Goal: Task Accomplishment & Management: Manage account settings

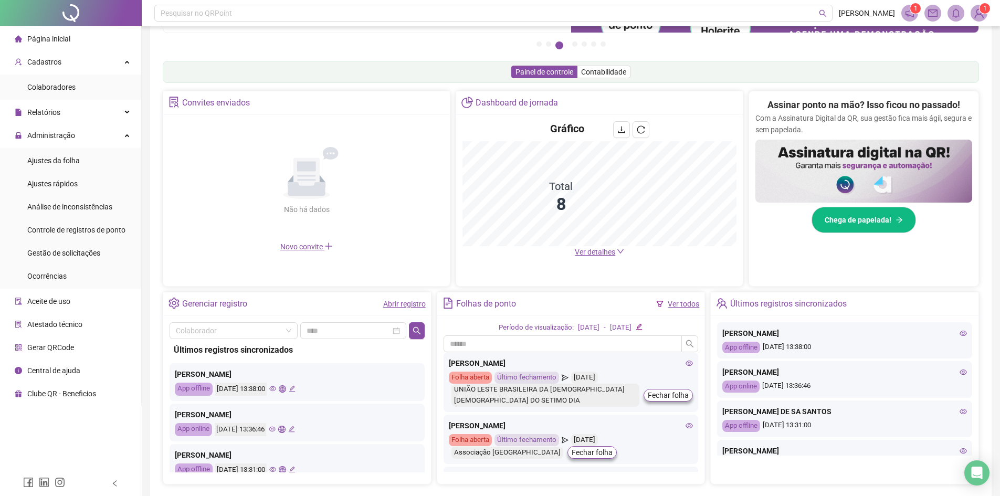
scroll to position [187, 0]
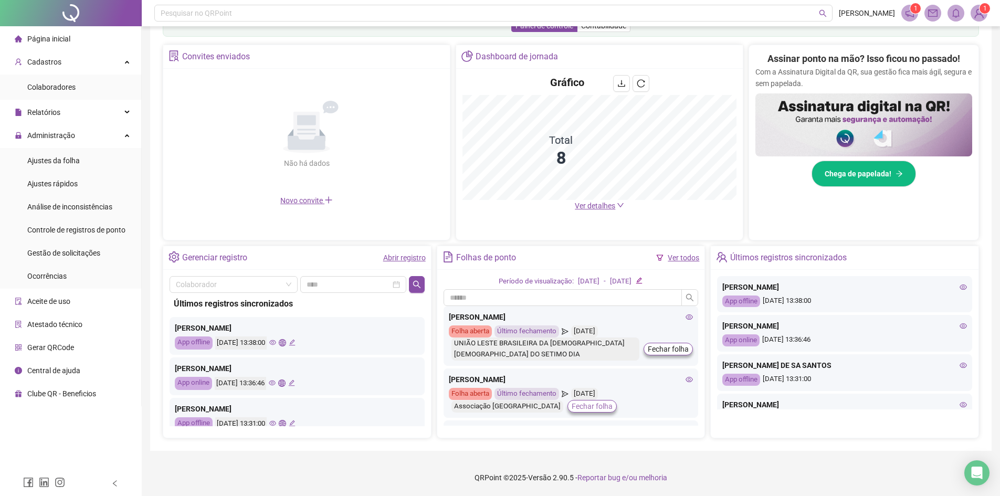
click at [572, 410] on span "Fechar folha" at bounding box center [592, 407] width 41 height 12
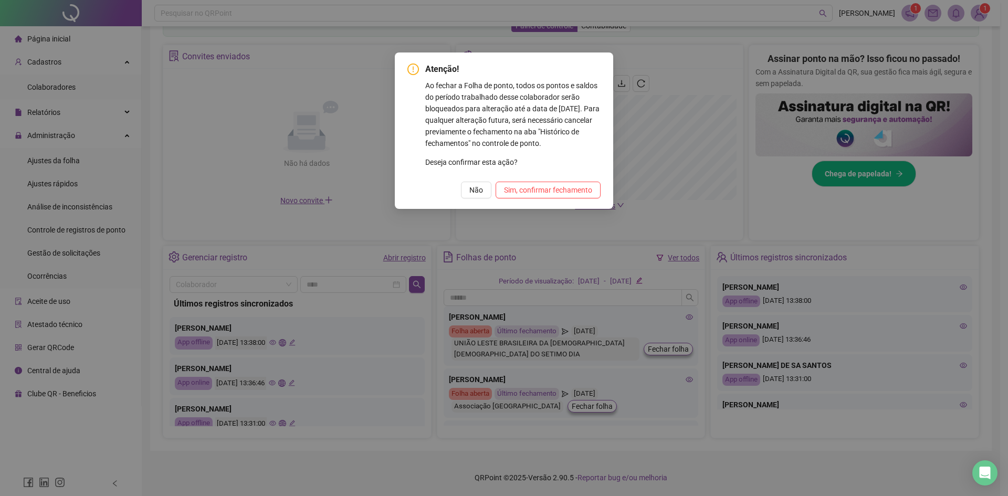
click at [685, 38] on div "Atenção! Ao fechar a Folha de ponto, todos os pontos e saldos do período trabal…" at bounding box center [504, 248] width 1008 height 496
click at [471, 190] on span "Não" at bounding box center [477, 190] width 14 height 12
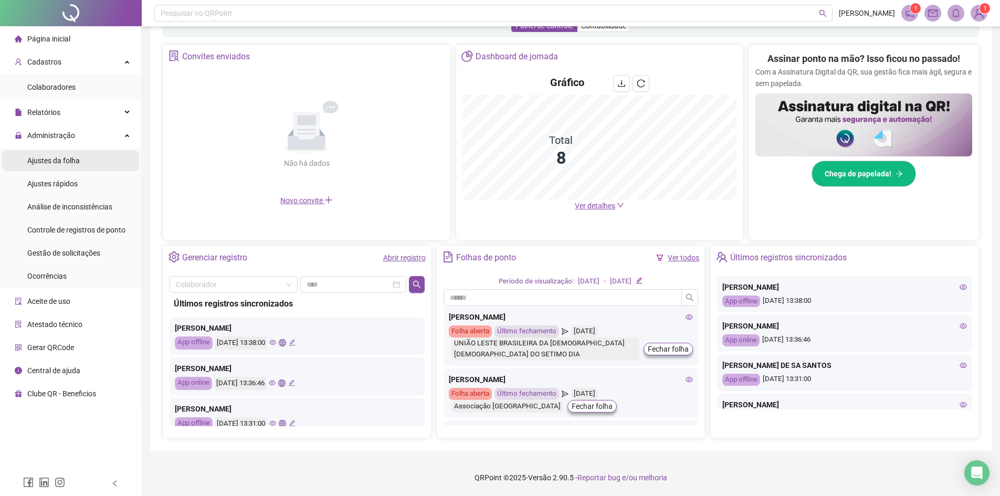
click at [73, 158] on span "Ajustes da folha" at bounding box center [53, 161] width 53 height 8
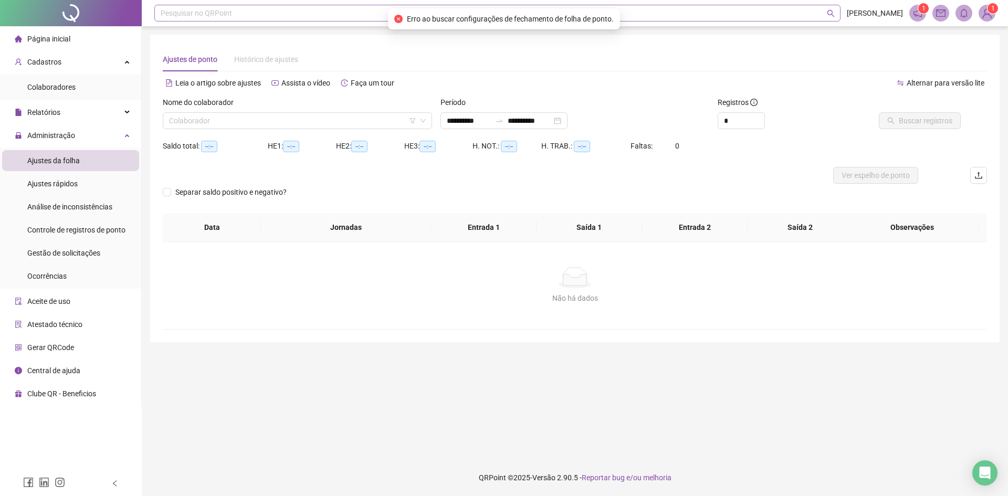
click at [334, 17] on div "Pesquisar no QRPoint" at bounding box center [497, 13] width 686 height 17
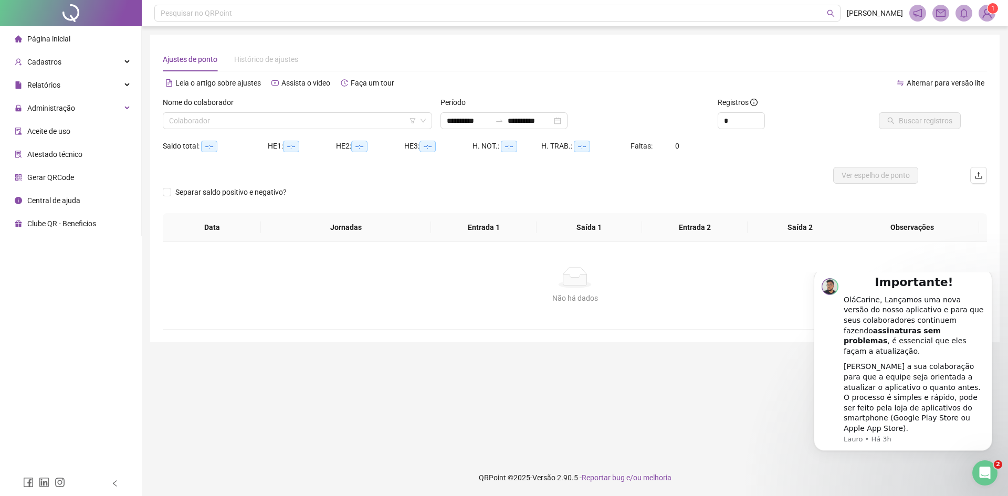
type input "**********"
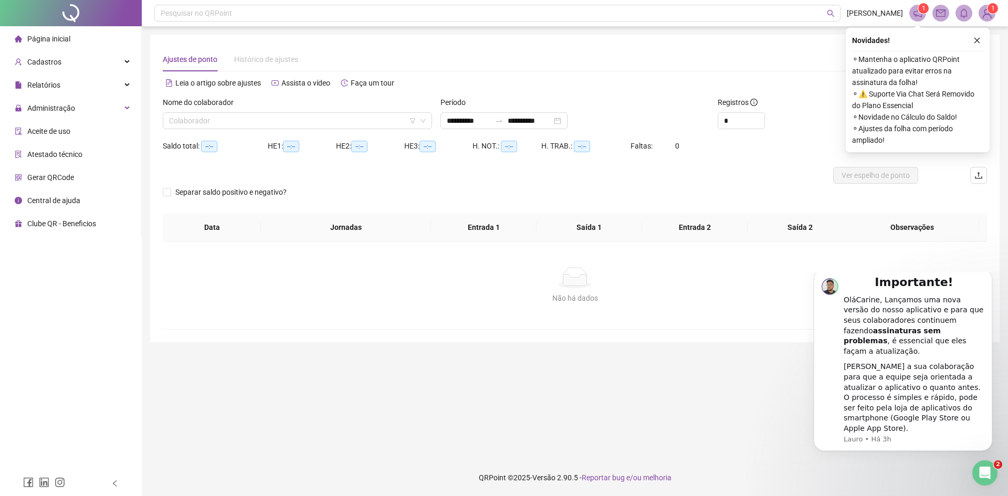
click at [977, 30] on div "Novidades ! ⚬ Mantenha o aplicativo QRPoint atualizado para evitar erros na ass…" at bounding box center [918, 90] width 144 height 124
click at [977, 40] on icon "close" at bounding box center [977, 40] width 7 height 7
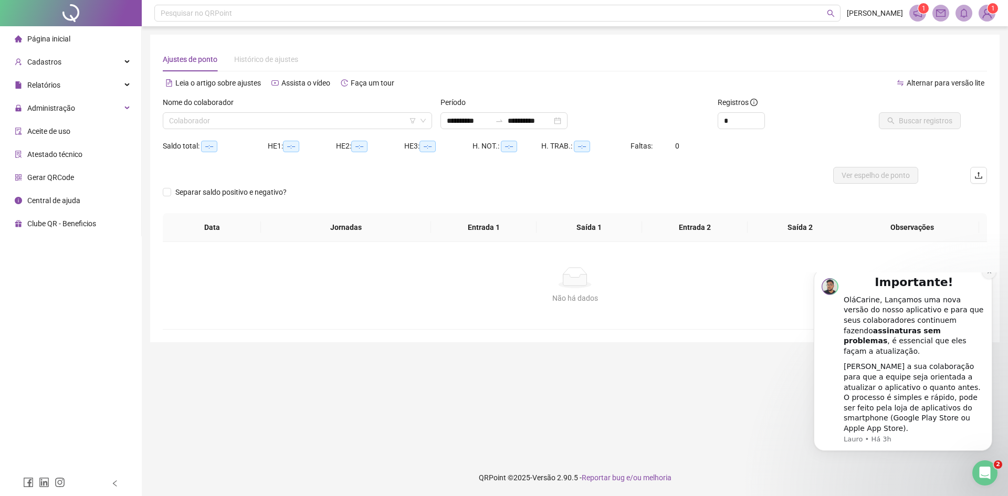
click at [985, 279] on button "Dismiss notification" at bounding box center [990, 272] width 14 height 14
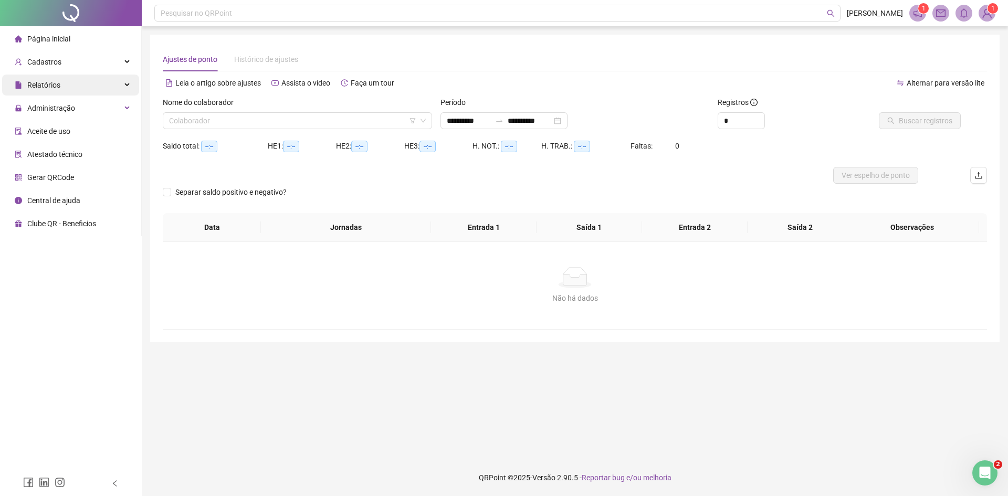
click at [77, 89] on div "Relatórios" at bounding box center [70, 85] width 137 height 21
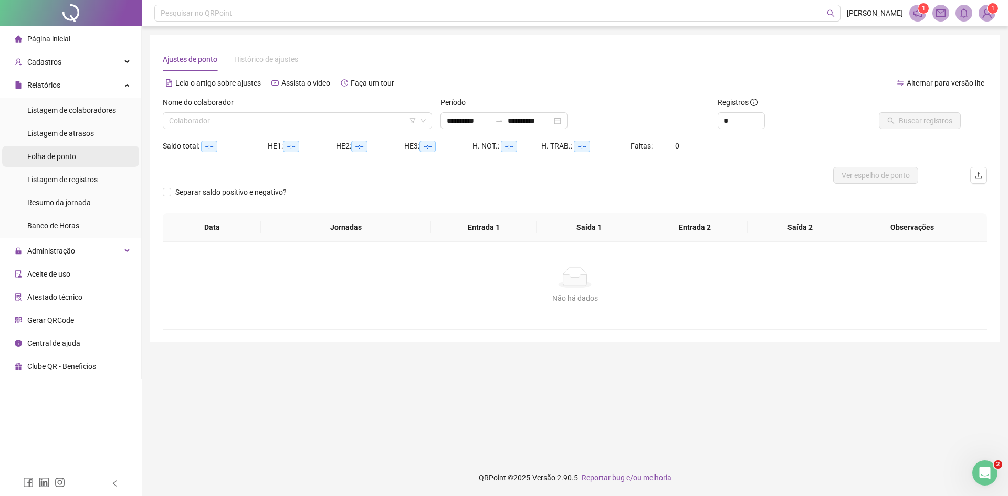
drag, startPoint x: 76, startPoint y: 157, endPoint x: 66, endPoint y: 157, distance: 10.0
click at [76, 157] on span "Folha de ponto" at bounding box center [51, 156] width 49 height 8
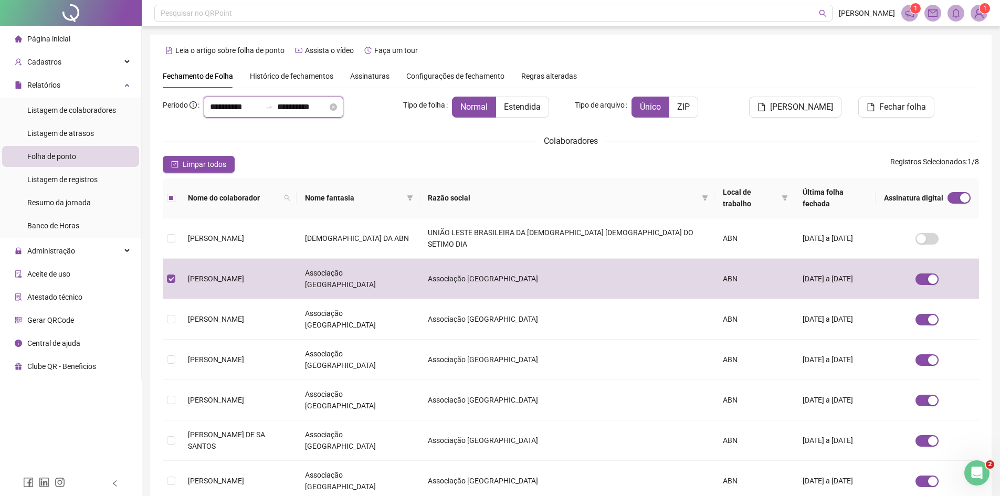
click at [236, 107] on input "**********" at bounding box center [235, 107] width 50 height 13
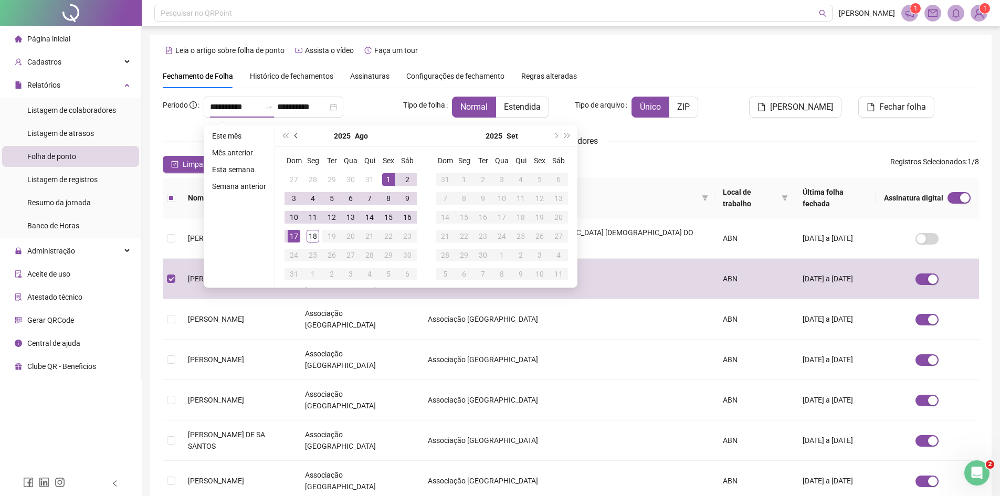
click at [298, 140] on button "prev-year" at bounding box center [297, 136] width 12 height 21
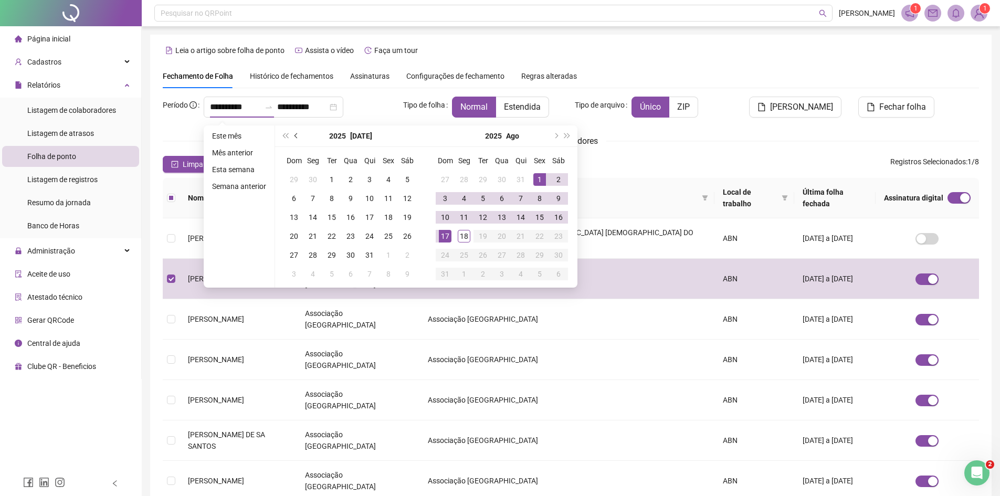
click at [297, 138] on button "prev-year" at bounding box center [297, 136] width 12 height 21
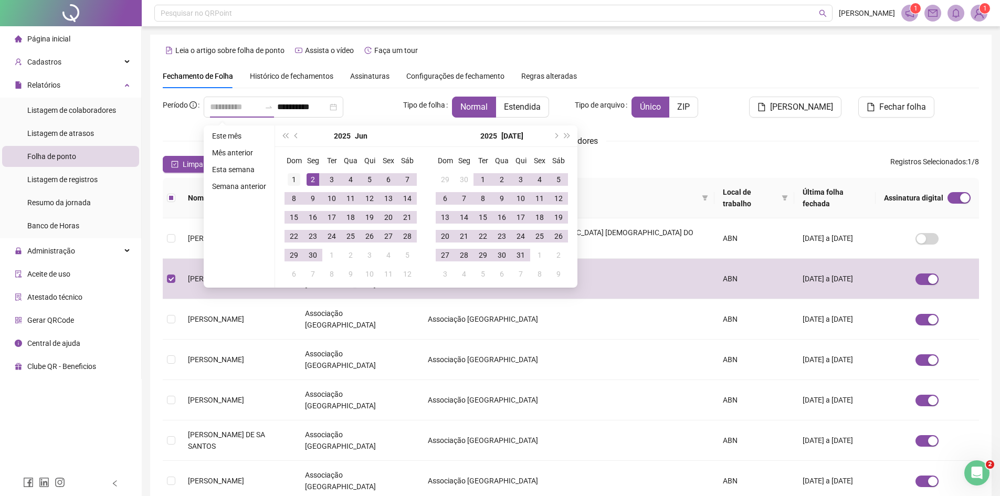
type input "**********"
click at [293, 183] on div "1" at bounding box center [294, 179] width 13 height 13
type input "**********"
click at [523, 257] on div "31" at bounding box center [521, 255] width 13 height 13
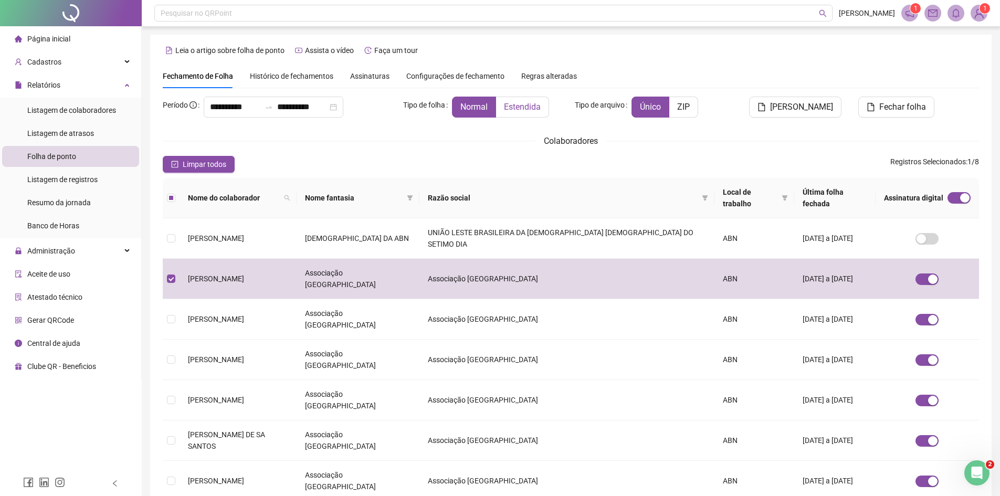
click at [508, 104] on span "Estendida" at bounding box center [522, 107] width 37 height 10
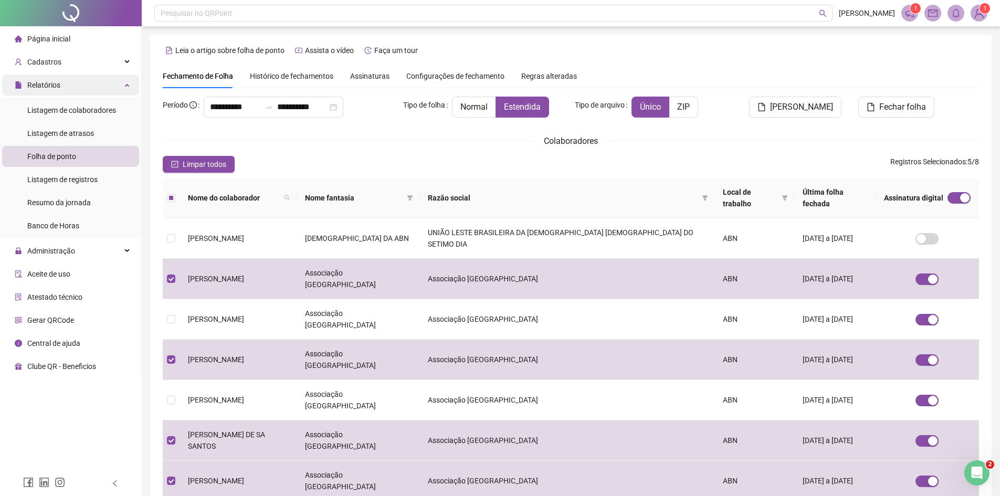
click at [95, 82] on div "Relatórios" at bounding box center [70, 85] width 137 height 21
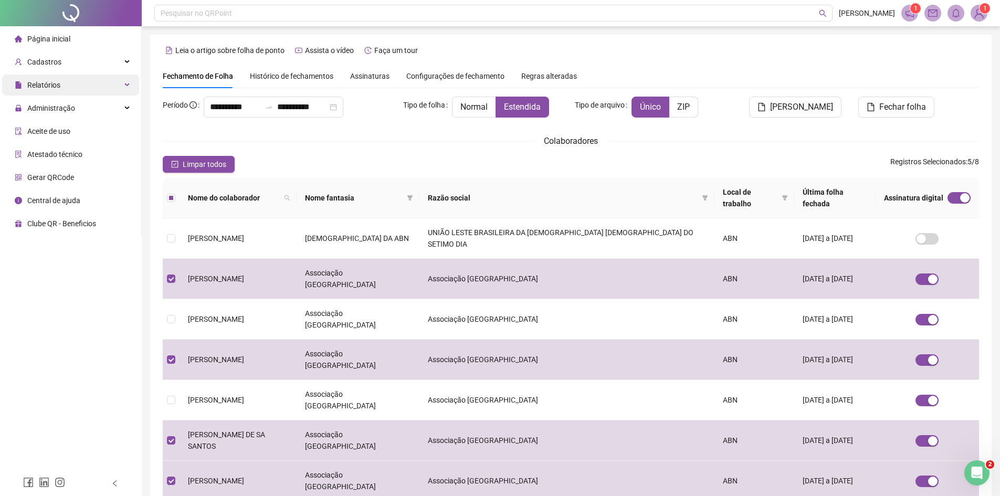
click at [74, 87] on div "Relatórios" at bounding box center [70, 85] width 137 height 21
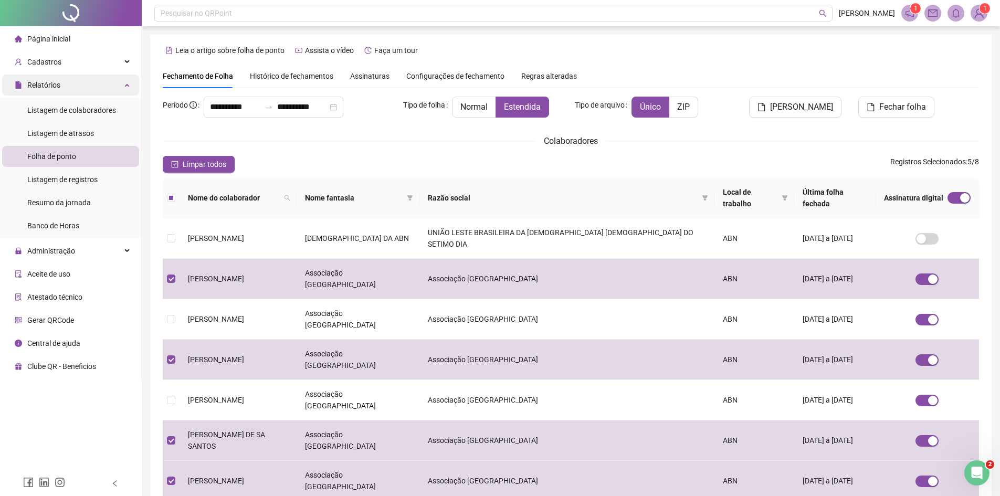
click at [61, 87] on div "Relatórios" at bounding box center [70, 85] width 137 height 21
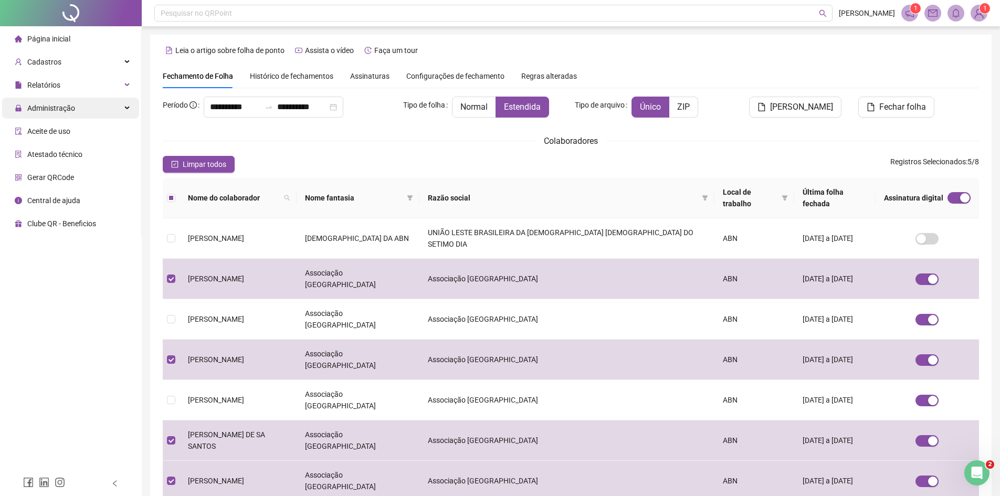
click at [60, 113] on span "Administração" at bounding box center [45, 108] width 60 height 21
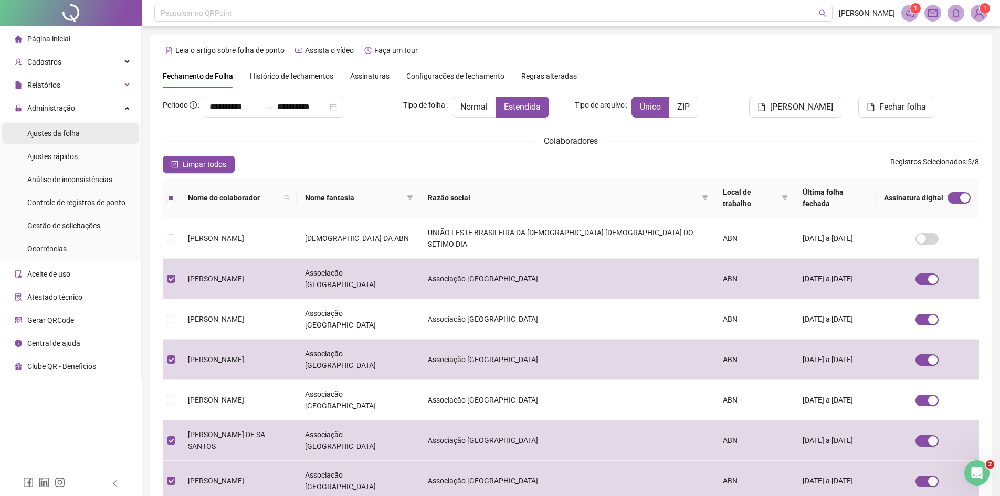
click at [74, 130] on span "Ajustes da folha" at bounding box center [53, 133] width 53 height 8
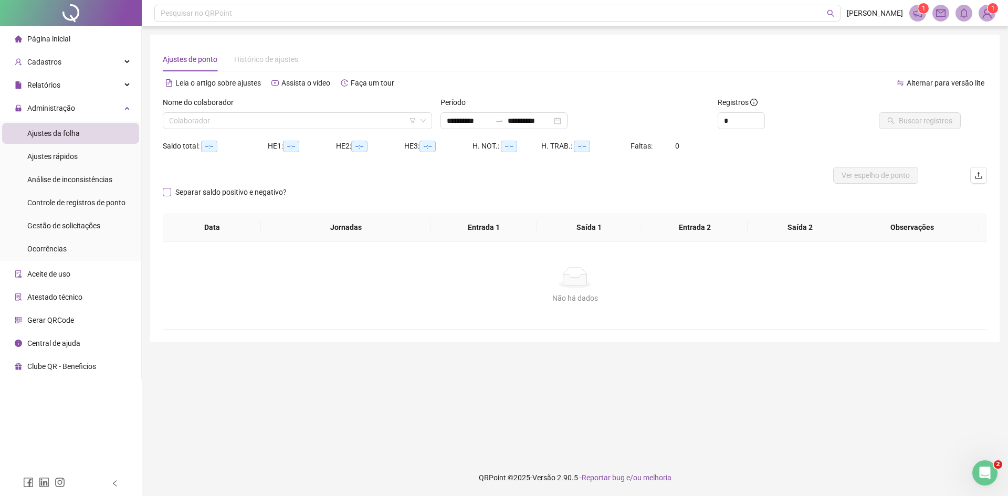
type input "**********"
click at [214, 119] on input "search" at bounding box center [292, 121] width 247 height 16
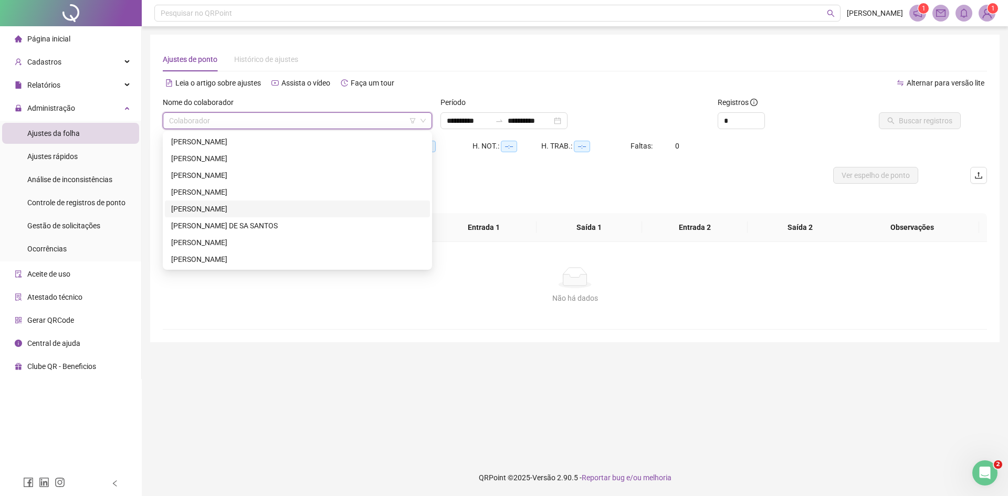
click at [209, 208] on div "[PERSON_NAME]" at bounding box center [297, 209] width 253 height 12
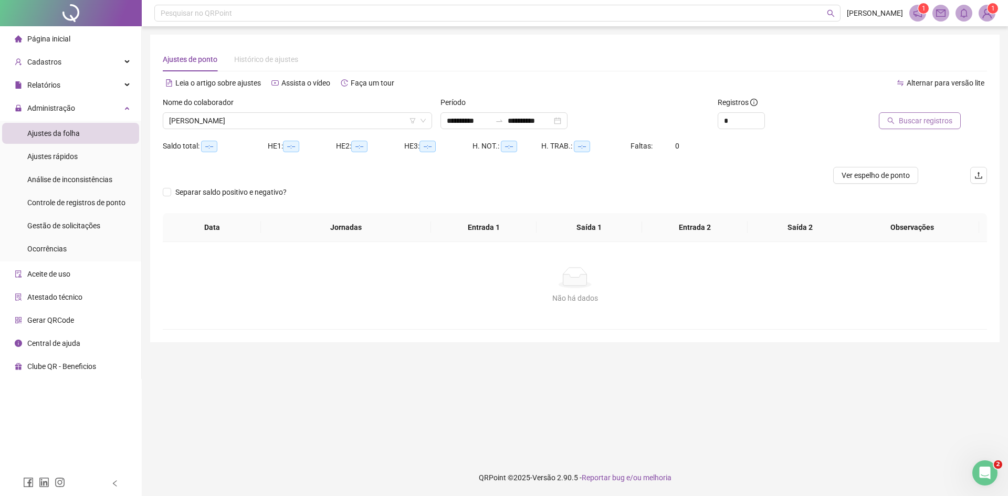
click at [919, 119] on span "Buscar registros" at bounding box center [926, 121] width 54 height 12
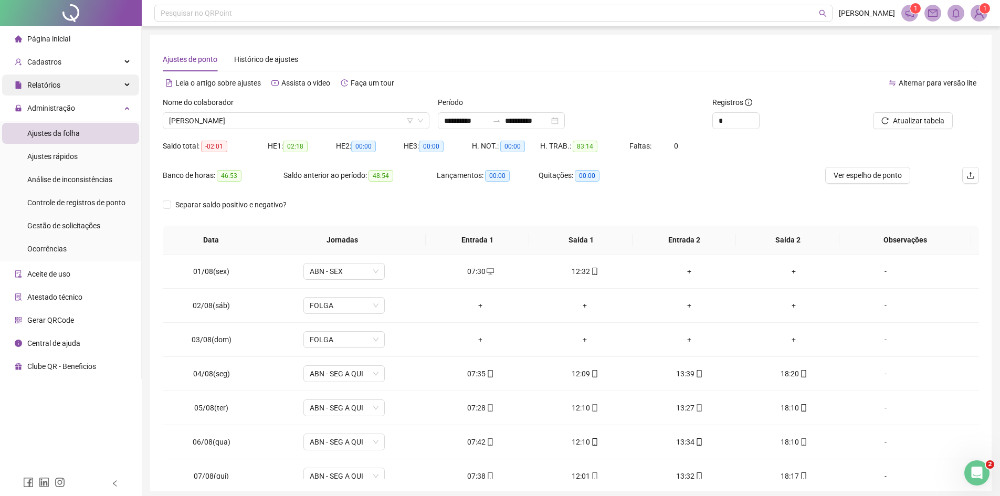
click at [59, 87] on span "Relatórios" at bounding box center [43, 85] width 33 height 8
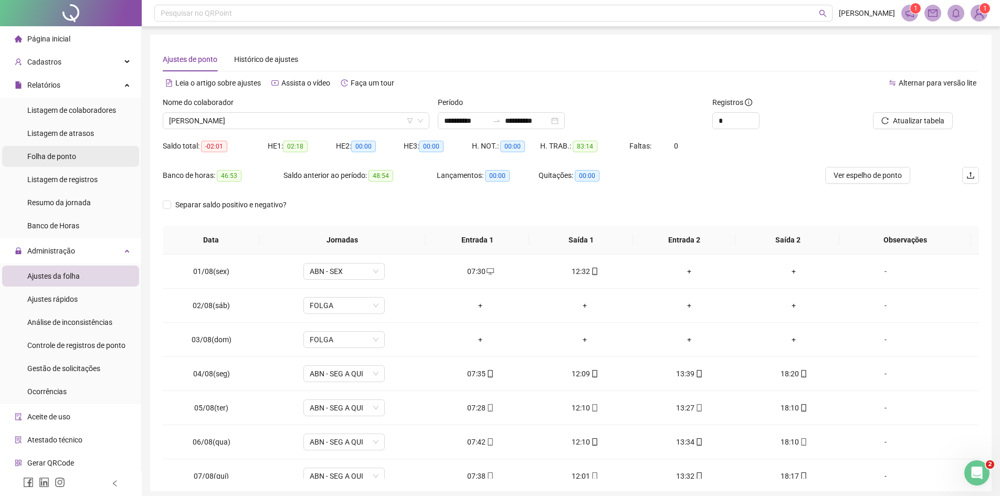
click at [74, 156] on span "Folha de ponto" at bounding box center [51, 156] width 49 height 8
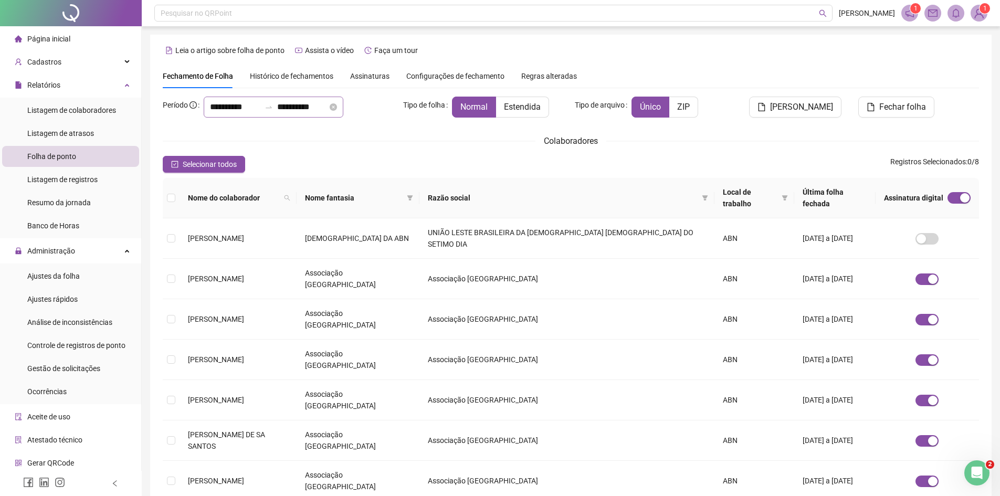
click at [204, 98] on div "**********" at bounding box center [274, 107] width 140 height 21
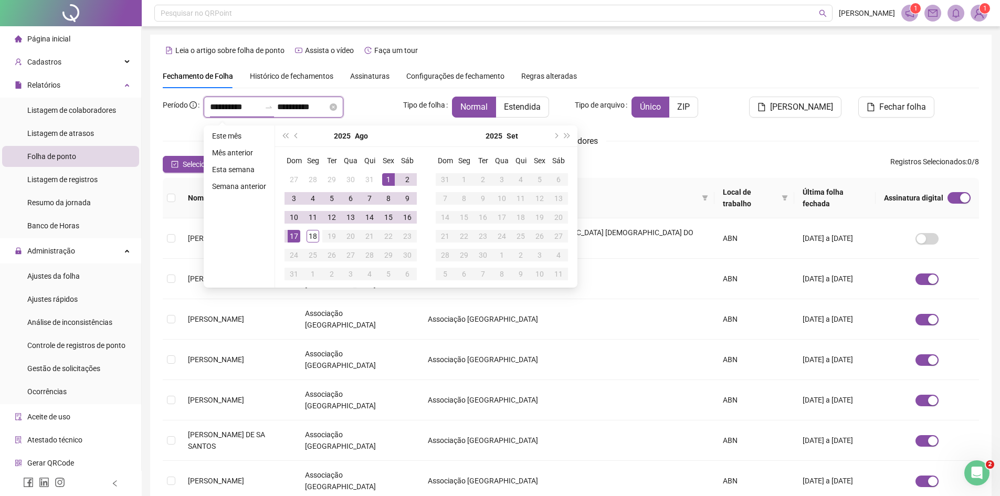
click at [215, 114] on div "**********" at bounding box center [274, 107] width 140 height 21
type input "**********"
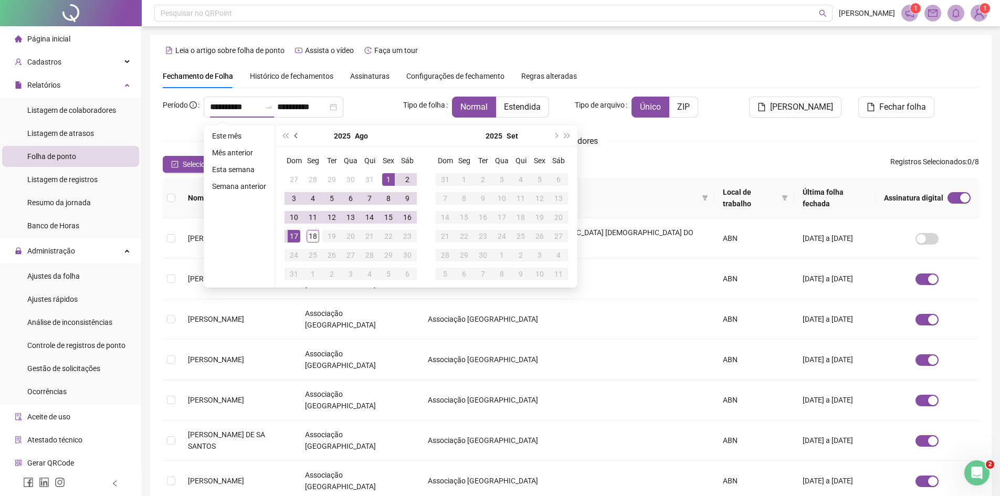
click at [297, 137] on span "prev-year" at bounding box center [297, 135] width 5 height 5
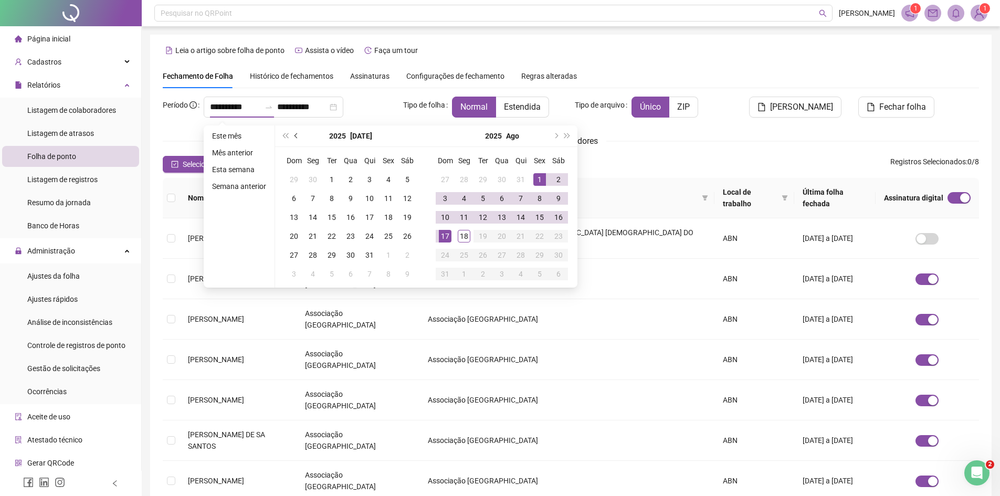
click at [297, 137] on span "prev-year" at bounding box center [297, 135] width 5 height 5
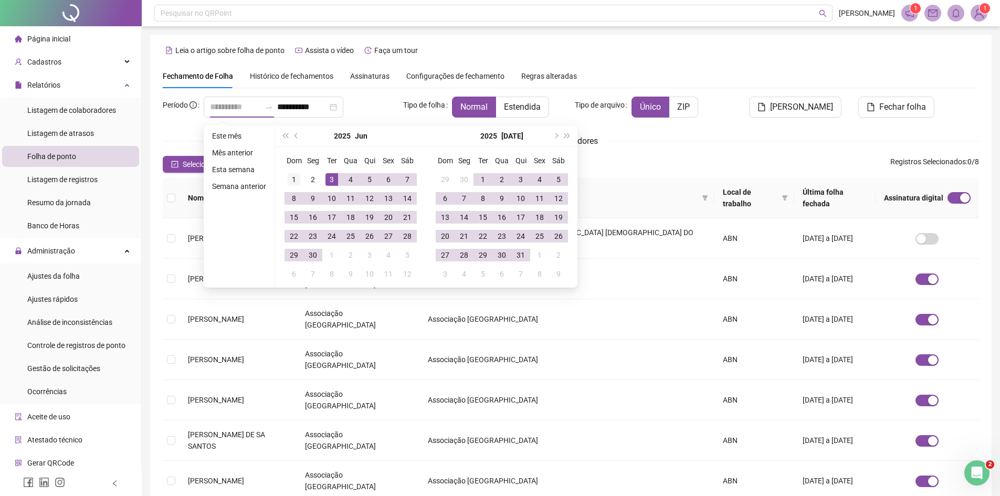
type input "**********"
click at [294, 186] on td "1" at bounding box center [294, 179] width 19 height 19
type input "**********"
click at [518, 258] on div "31" at bounding box center [521, 255] width 13 height 13
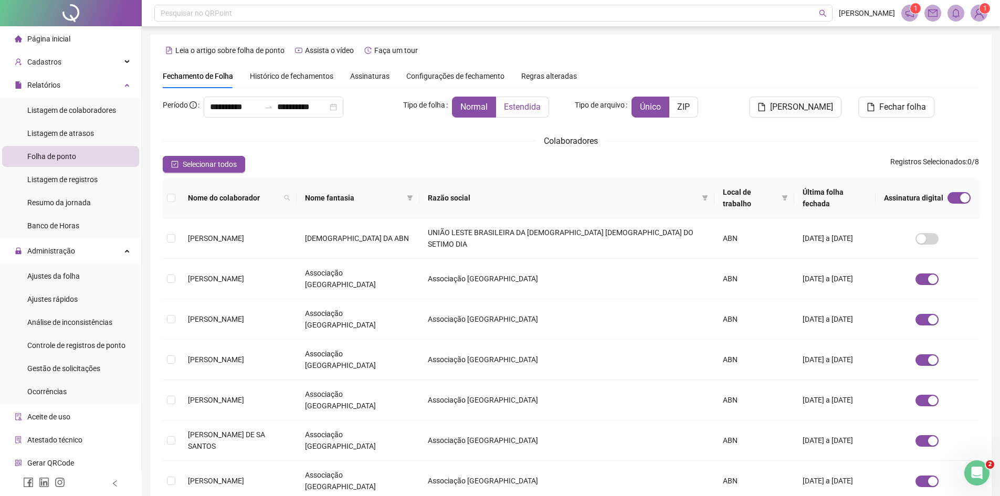
click at [528, 111] on span "Estendida" at bounding box center [522, 107] width 37 height 10
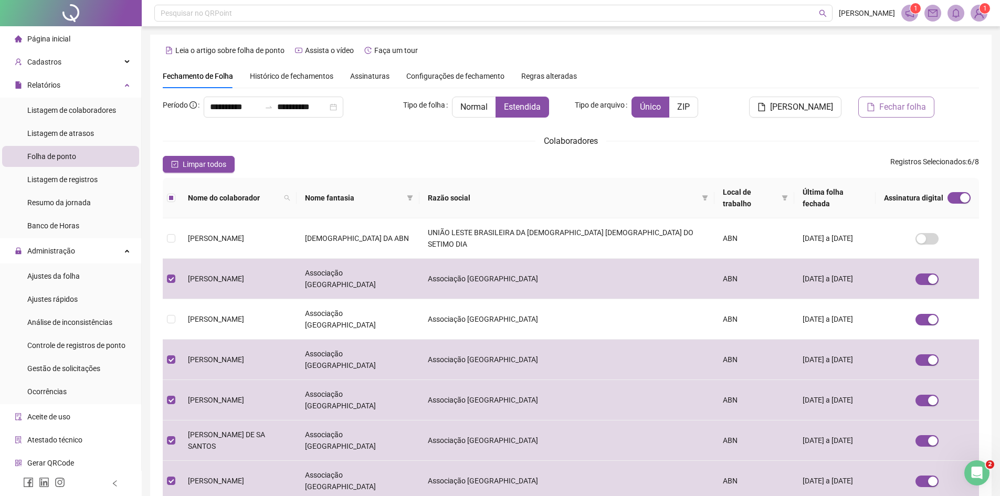
click at [901, 113] on span "Fechar folha" at bounding box center [903, 107] width 47 height 13
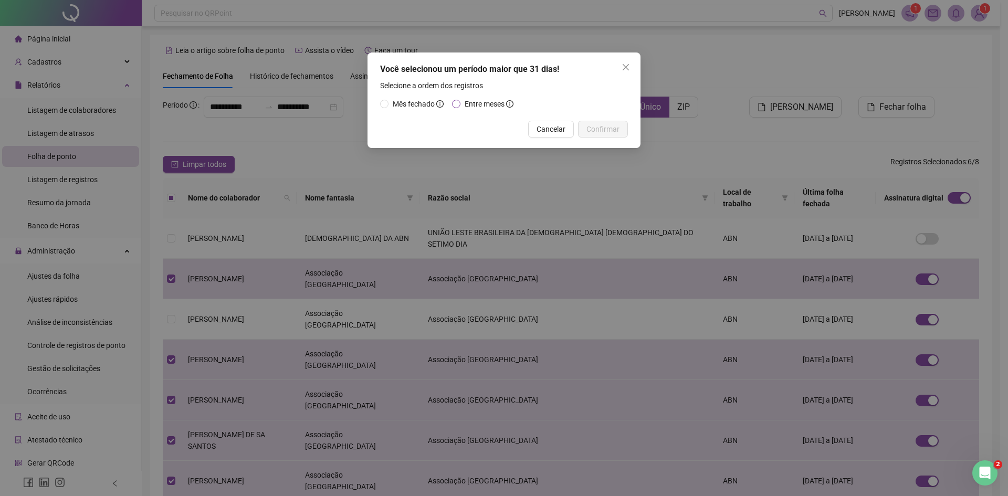
click at [488, 105] on span "Entre meses" at bounding box center [485, 104] width 40 height 8
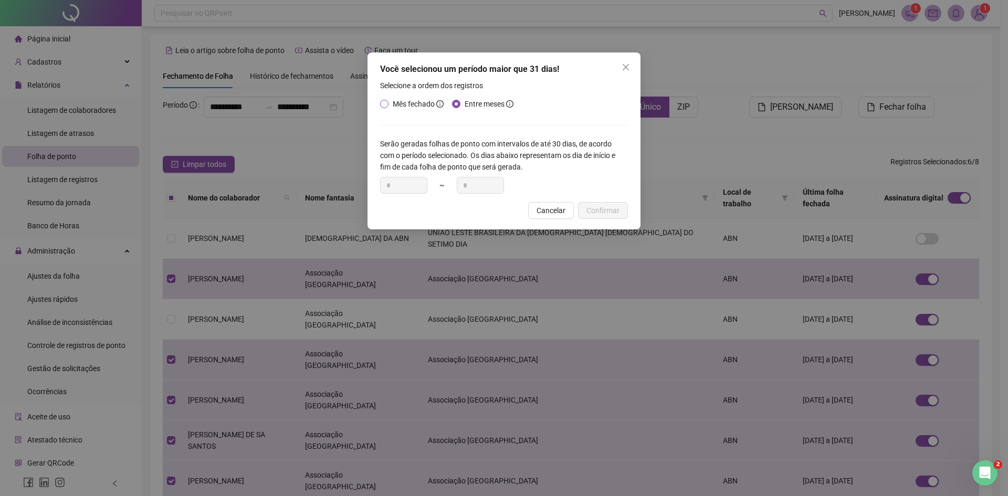
click at [421, 101] on span "Mês fechado" at bounding box center [414, 104] width 42 height 8
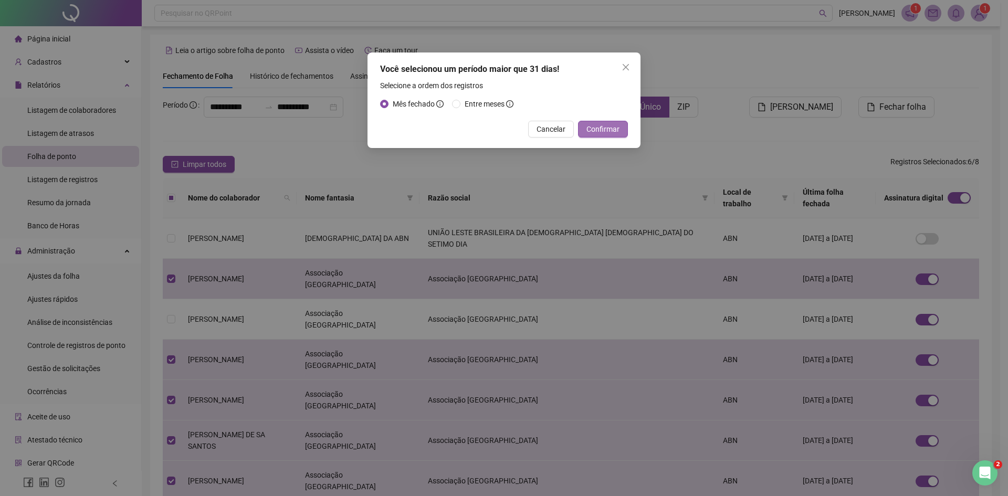
click at [619, 124] on span "Confirmar" at bounding box center [603, 129] width 33 height 12
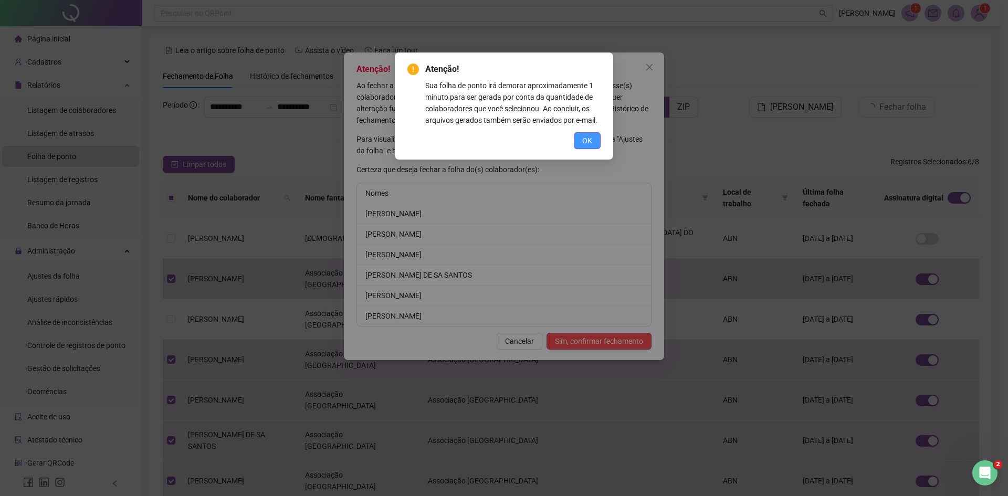
click at [593, 135] on button "OK" at bounding box center [587, 140] width 27 height 17
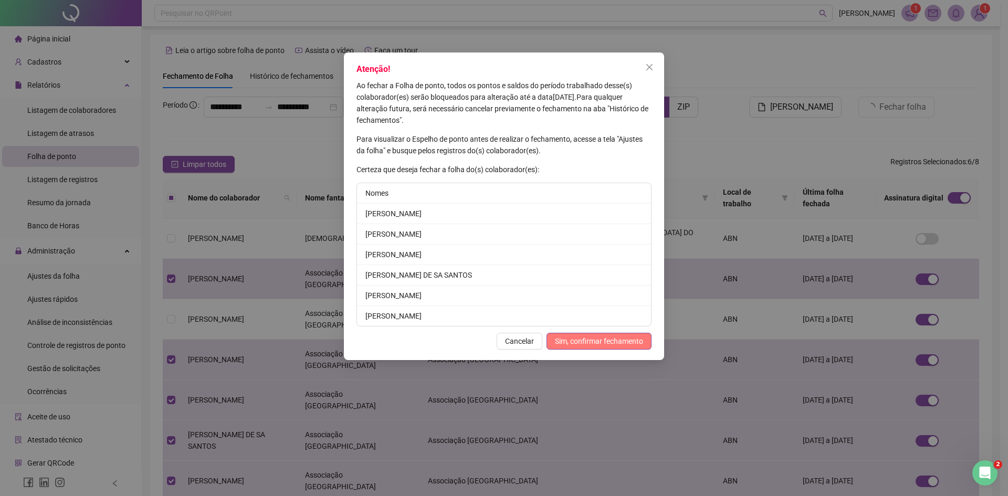
click at [608, 343] on span "Sim, confirmar fechamento" at bounding box center [599, 342] width 88 height 12
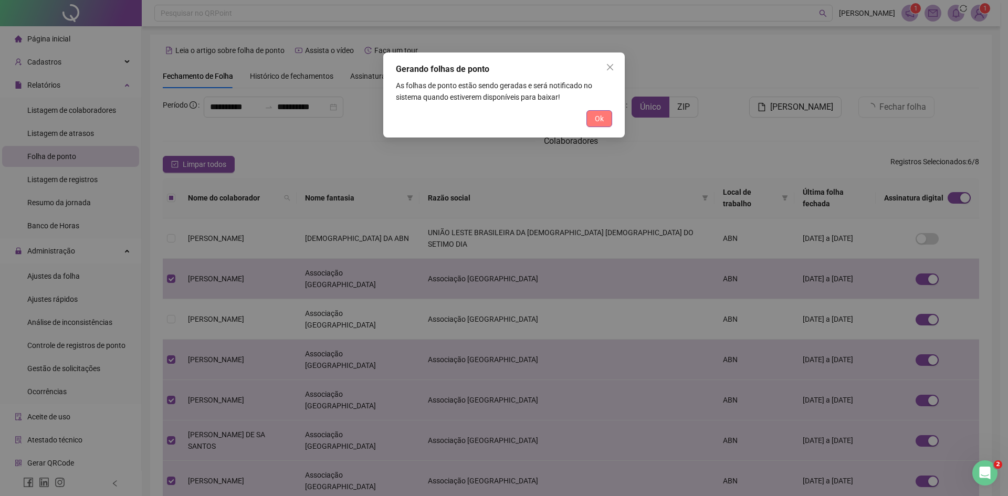
click at [604, 116] on button "Ok" at bounding box center [600, 118] width 26 height 17
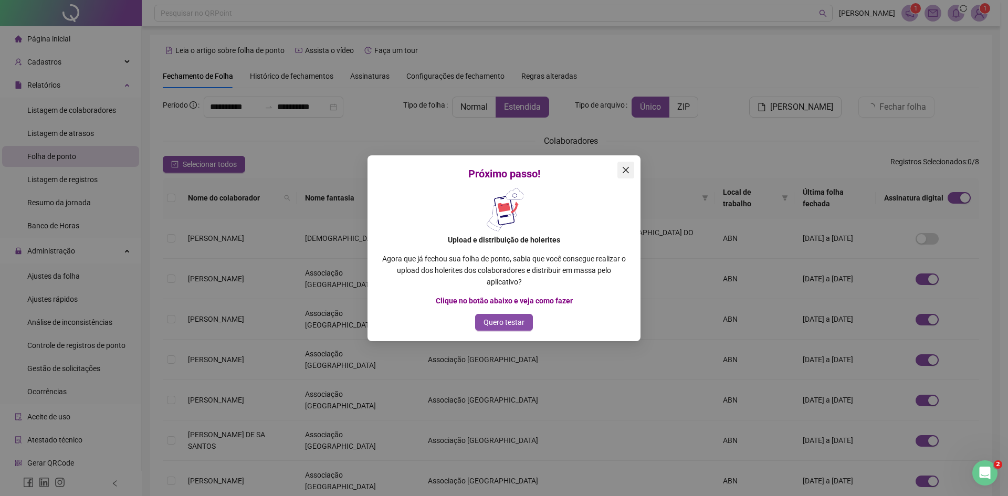
click at [628, 169] on icon "close" at bounding box center [626, 170] width 8 height 8
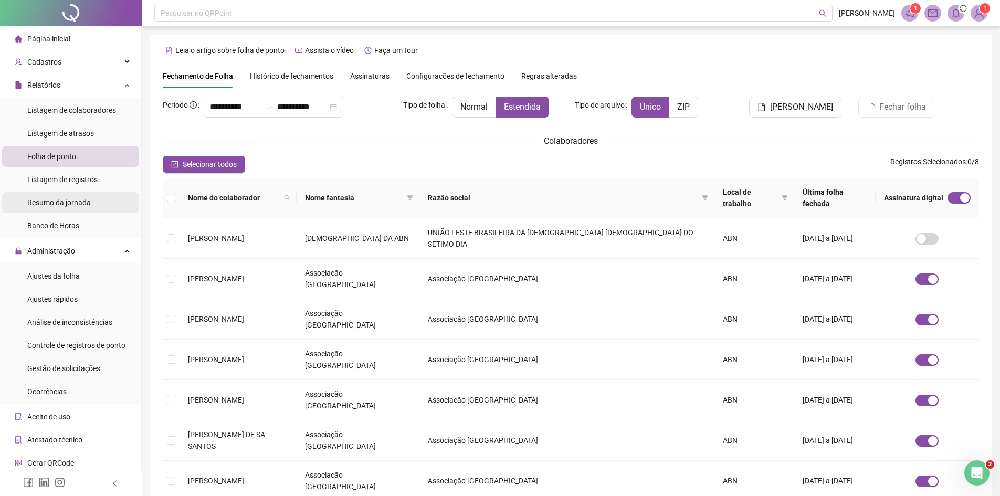
click at [80, 206] on span "Resumo da jornada" at bounding box center [59, 203] width 64 height 8
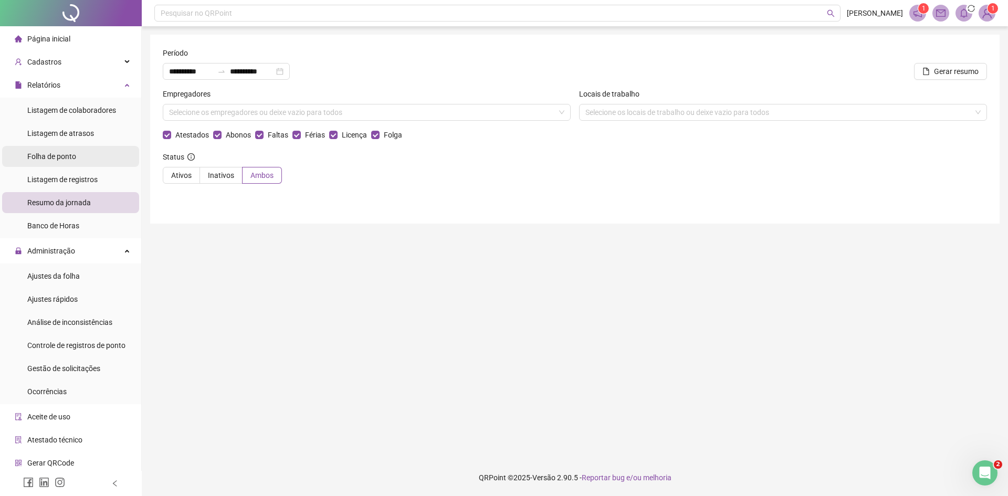
click at [89, 157] on li "Folha de ponto" at bounding box center [70, 156] width 137 height 21
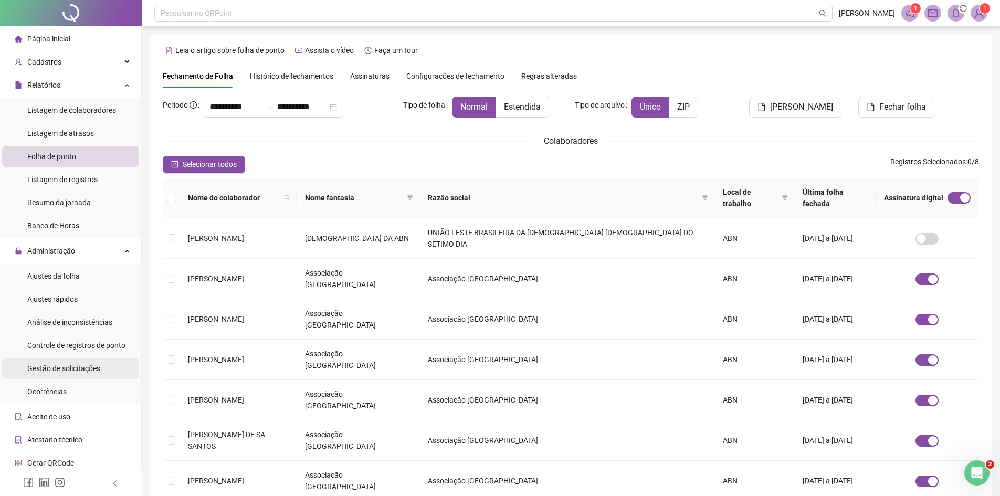
click at [74, 372] on span "Gestão de solicitações" at bounding box center [63, 368] width 73 height 8
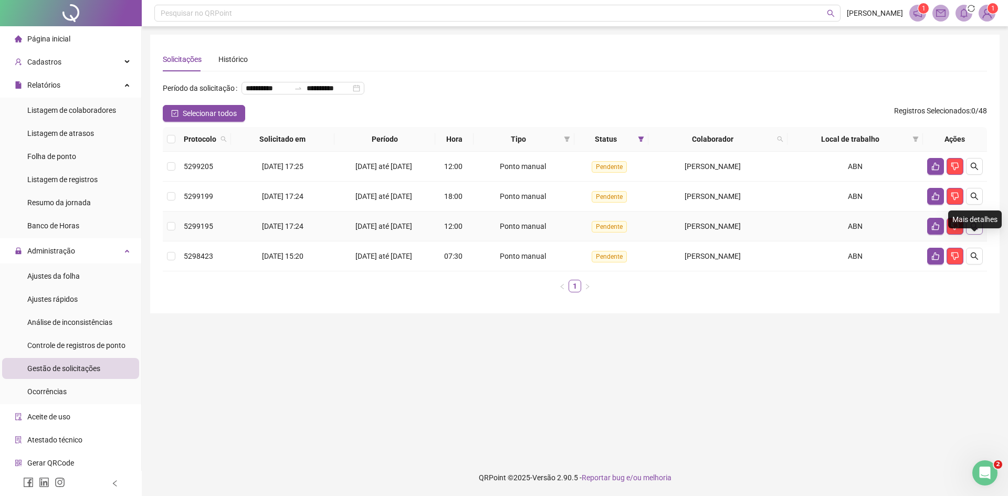
click at [975, 231] on icon "search" at bounding box center [975, 226] width 8 height 8
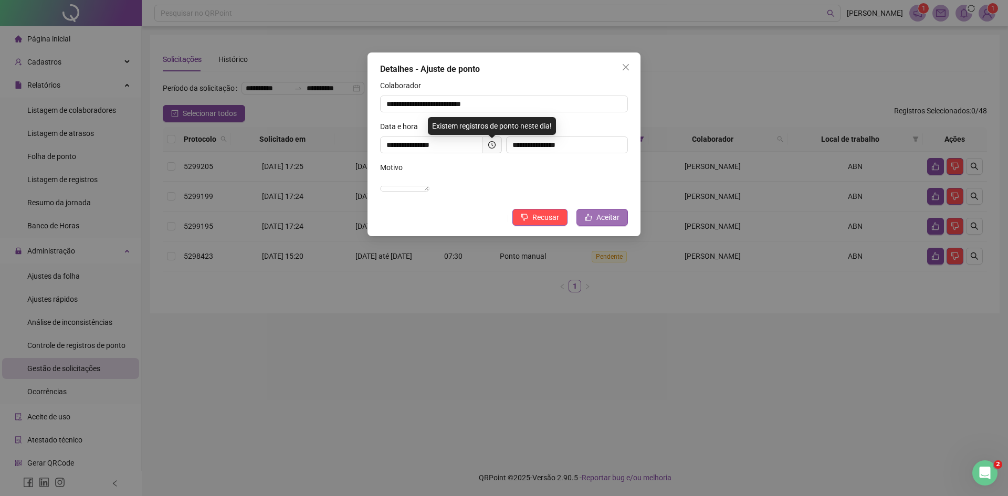
click at [601, 223] on span "Aceitar" at bounding box center [608, 218] width 23 height 12
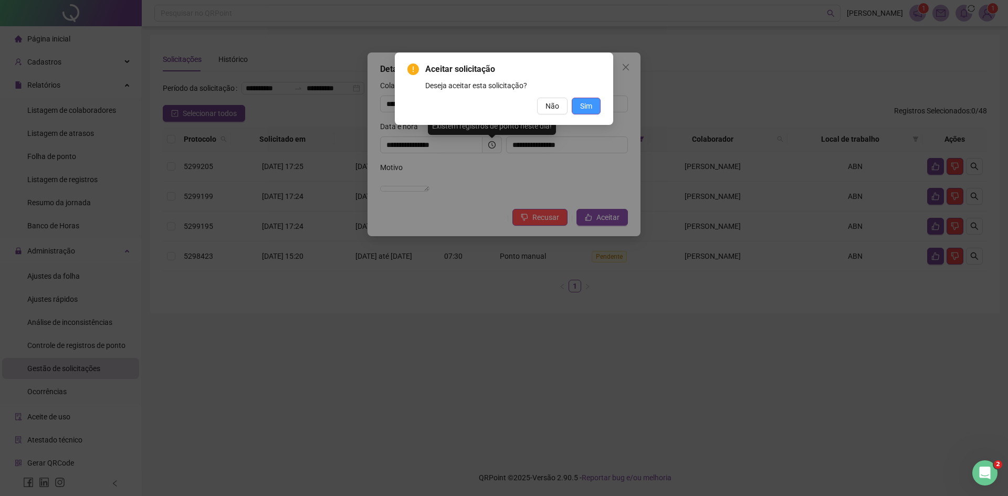
click at [585, 105] on span "Sim" at bounding box center [586, 106] width 12 height 12
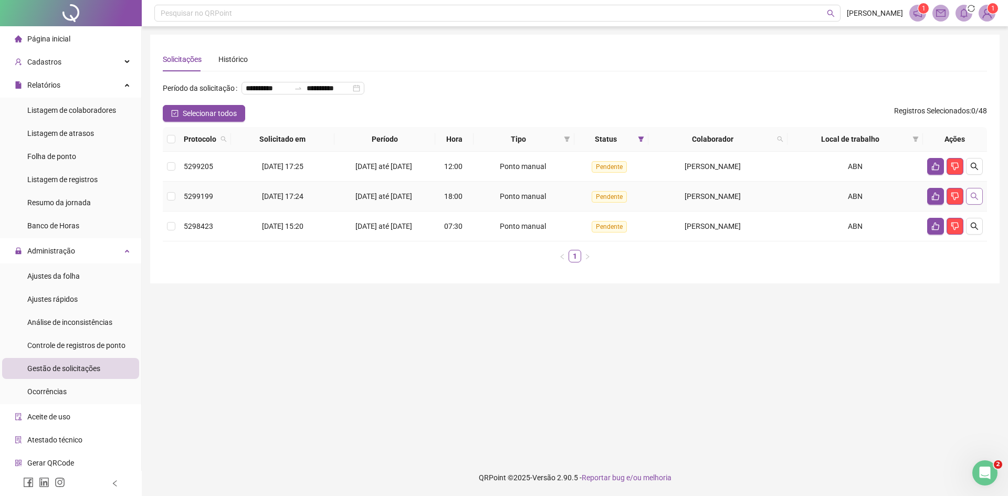
click at [973, 201] on icon "search" at bounding box center [975, 196] width 8 height 8
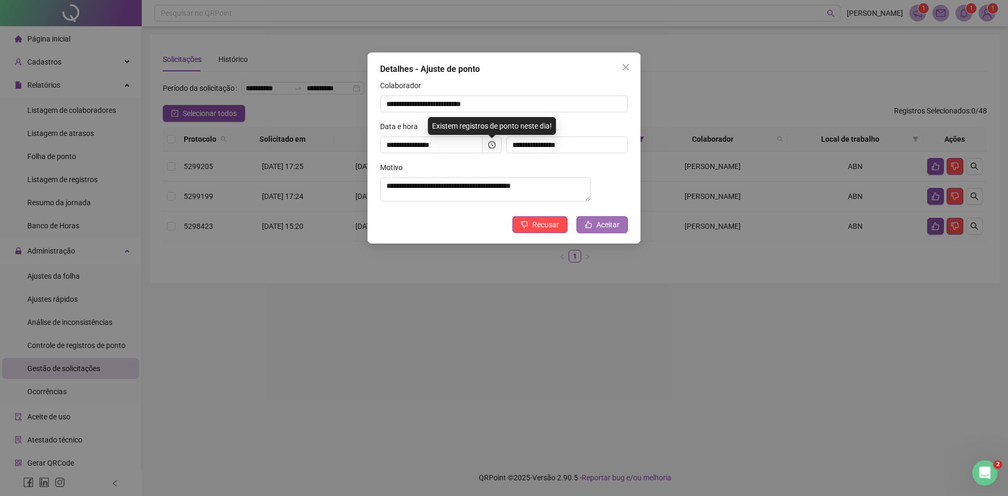
click at [607, 229] on span "Aceitar" at bounding box center [608, 225] width 23 height 12
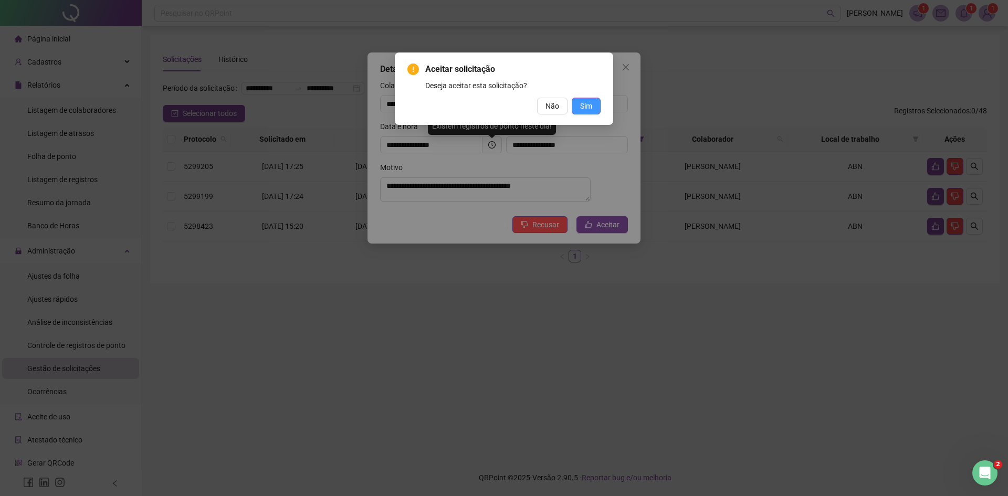
click at [584, 102] on span "Sim" at bounding box center [586, 106] width 12 height 12
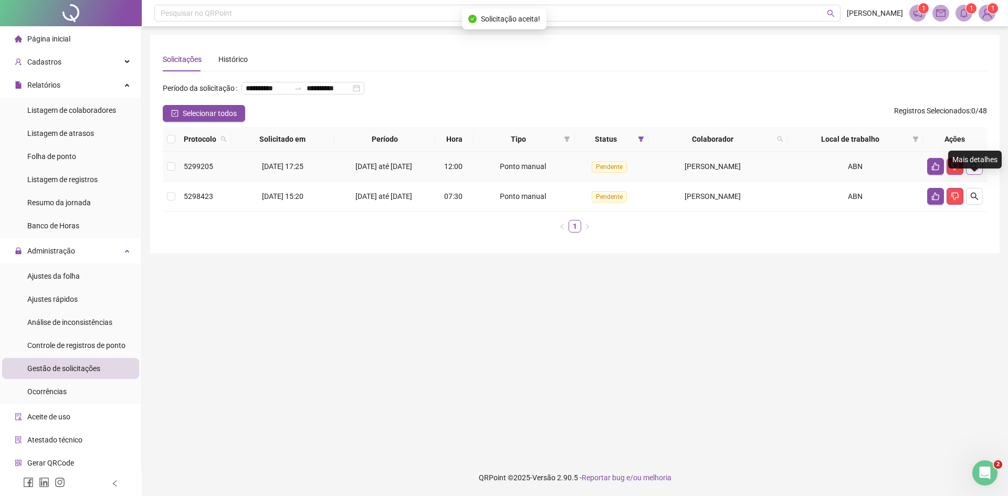
click at [977, 171] on icon "search" at bounding box center [975, 166] width 8 height 8
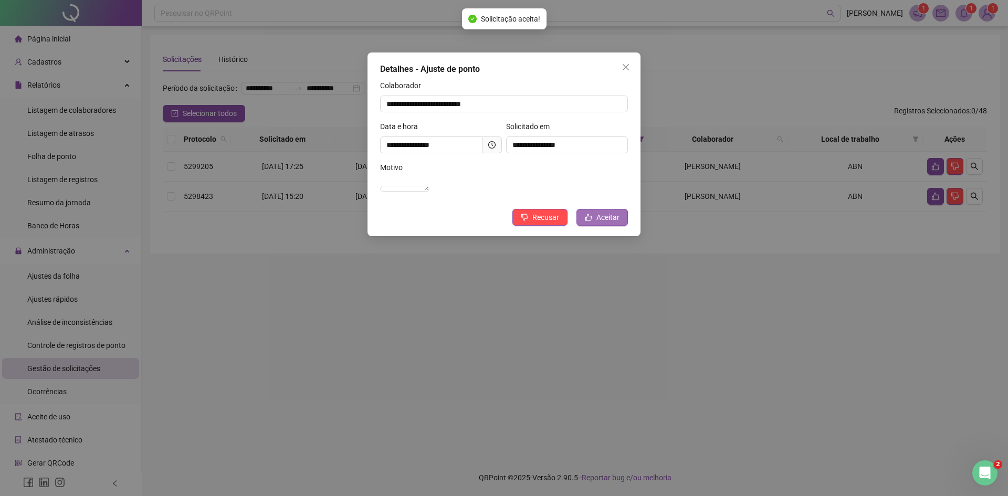
click at [586, 221] on icon "like" at bounding box center [589, 217] width 7 height 7
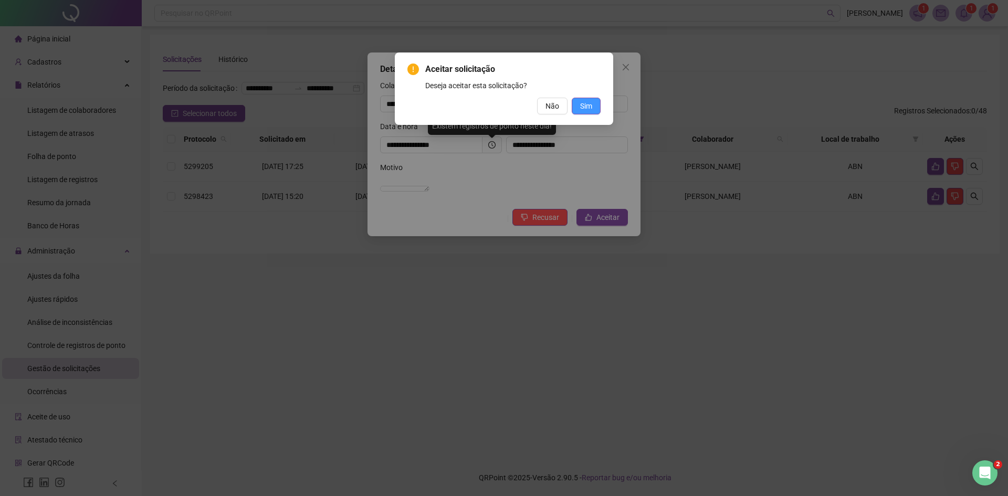
click at [585, 106] on span "Sim" at bounding box center [586, 106] width 12 height 12
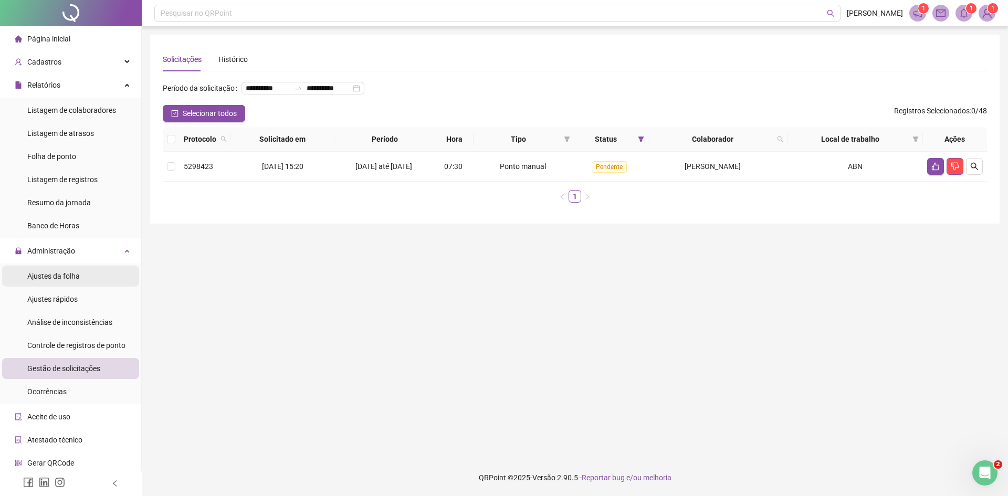
click at [80, 286] on li "Ajustes da folha" at bounding box center [70, 276] width 137 height 21
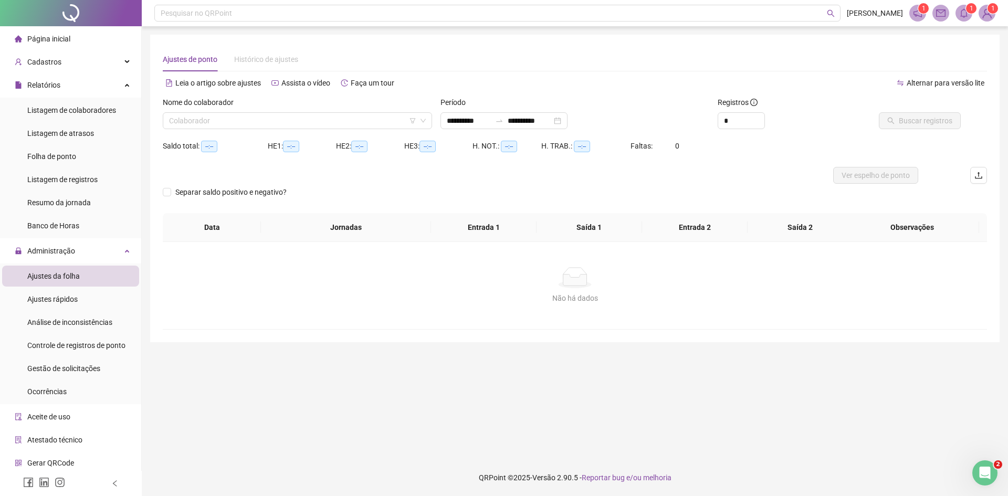
type input "**********"
click at [331, 121] on input "search" at bounding box center [292, 121] width 247 height 16
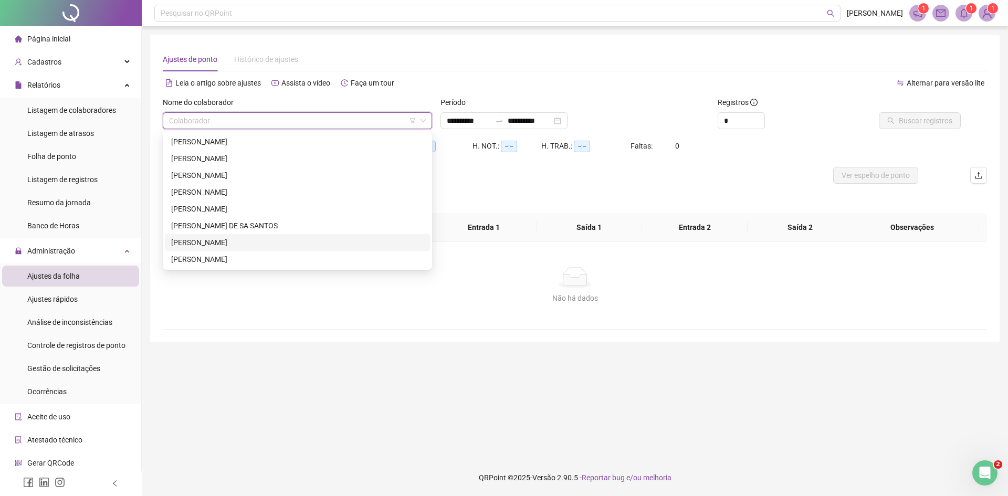
click at [255, 242] on div "[PERSON_NAME]" at bounding box center [297, 243] width 253 height 12
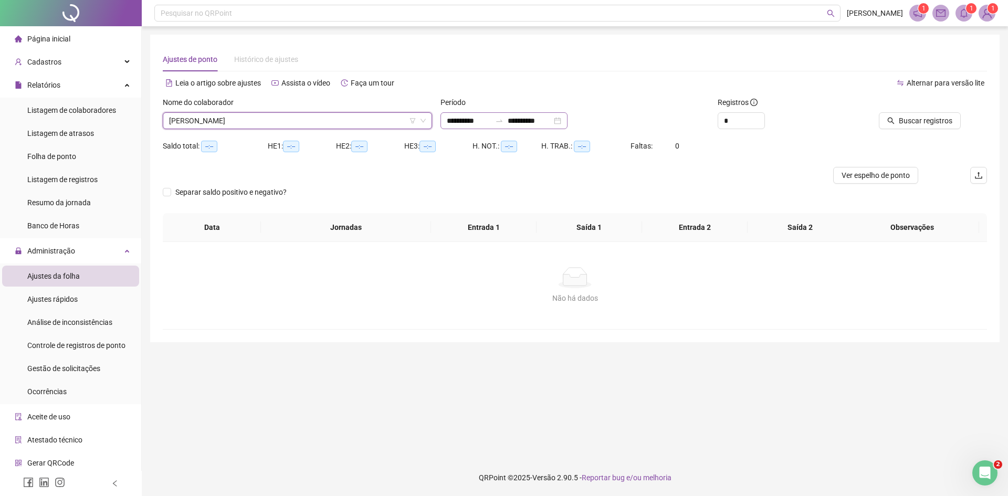
click at [442, 119] on div "**********" at bounding box center [504, 120] width 127 height 17
type input "*"
click at [759, 114] on span "Increase Value" at bounding box center [759, 117] width 12 height 9
click at [932, 117] on span "Buscar registros" at bounding box center [926, 121] width 54 height 12
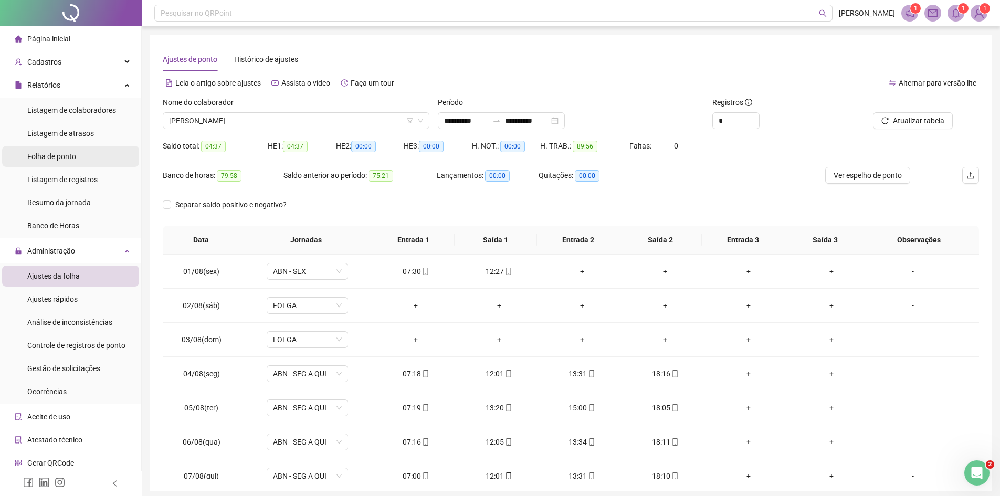
click at [74, 153] on span "Folha de ponto" at bounding box center [51, 156] width 49 height 8
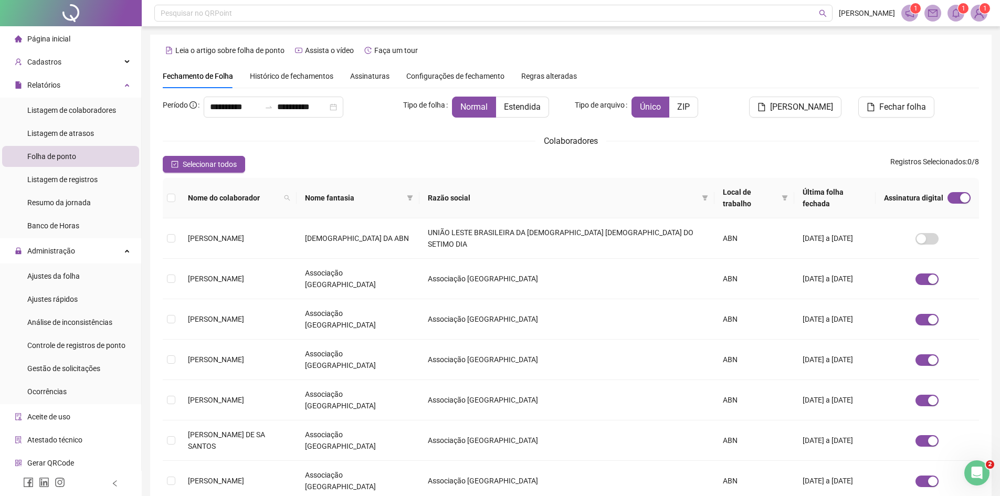
click at [357, 81] on div "Assinaturas" at bounding box center [369, 76] width 39 height 12
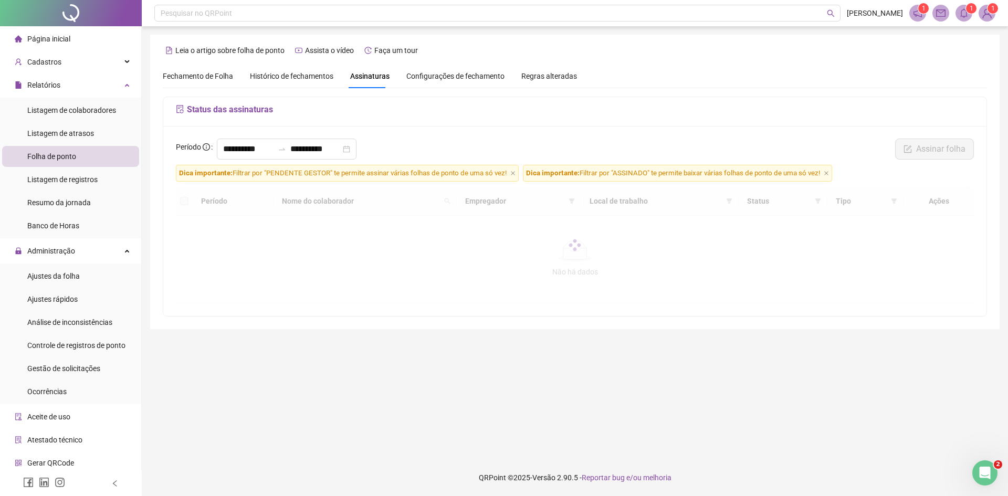
click at [305, 75] on span "Histórico de fechamentos" at bounding box center [292, 76] width 84 height 8
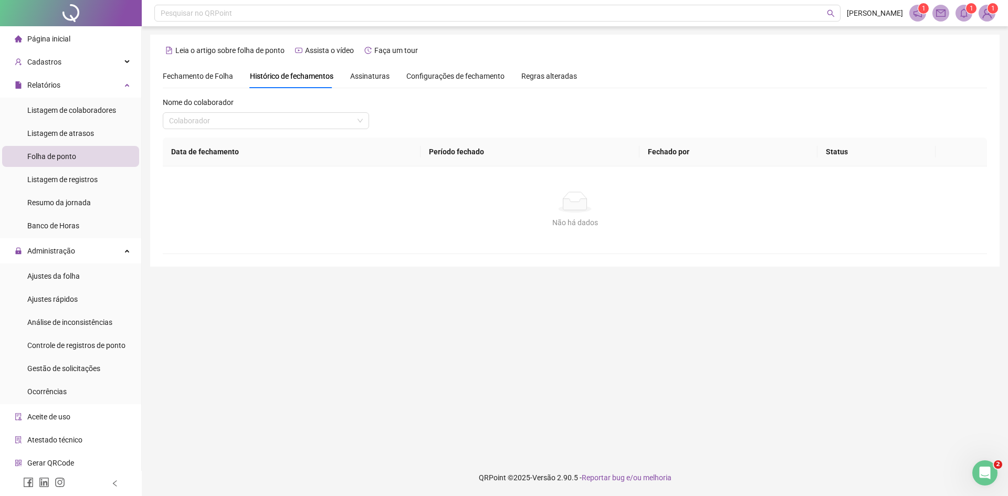
click at [406, 65] on div "Configurações de fechamento" at bounding box center [455, 76] width 98 height 24
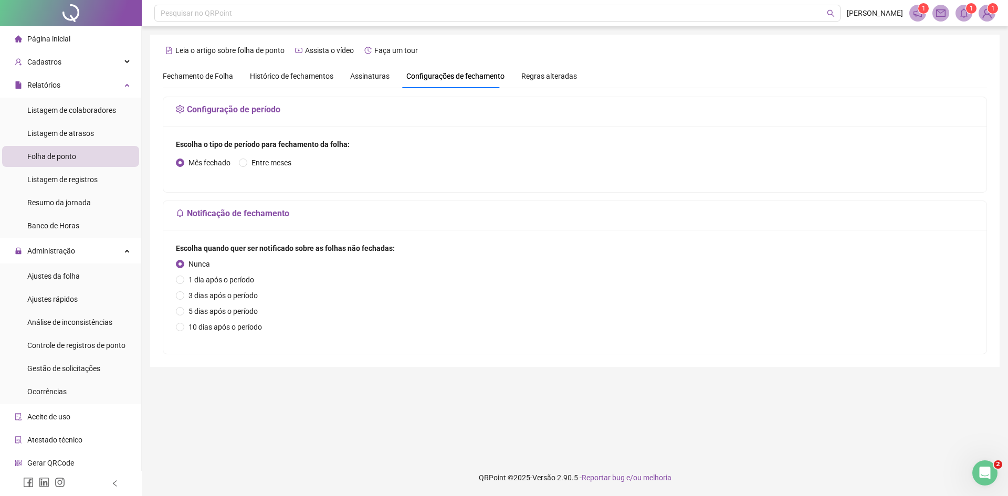
click at [373, 76] on span "Assinaturas" at bounding box center [369, 75] width 39 height 7
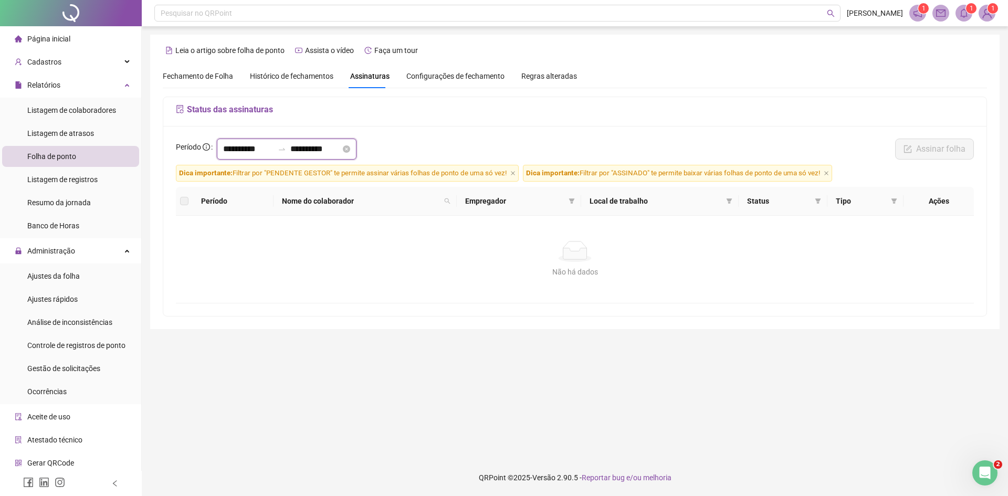
click at [234, 152] on input "**********" at bounding box center [248, 149] width 50 height 13
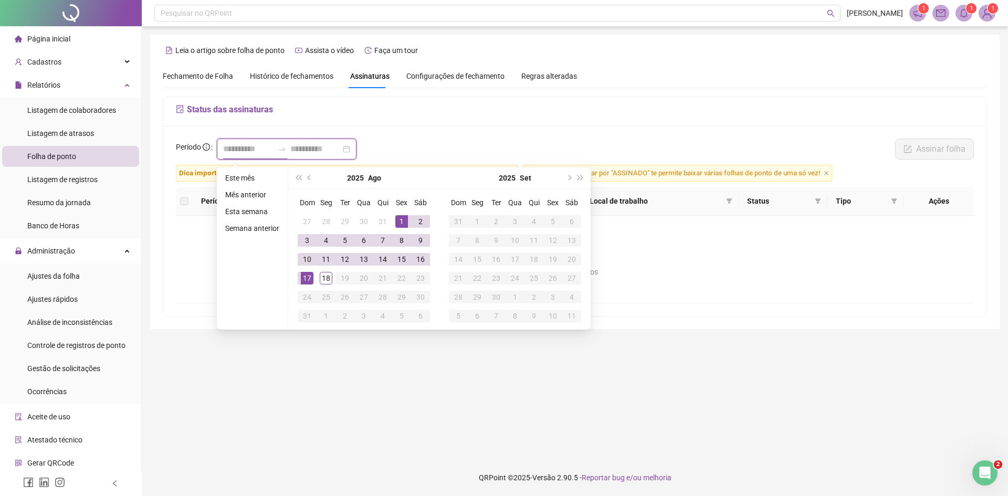
type input "**********"
click at [309, 178] on span "prev-year" at bounding box center [310, 177] width 5 height 5
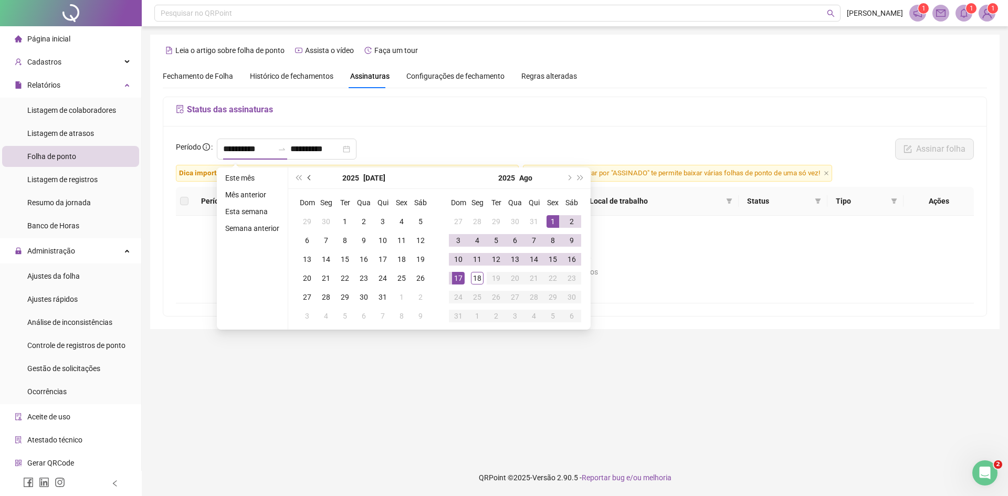
click at [313, 174] on button "prev-year" at bounding box center [310, 178] width 12 height 21
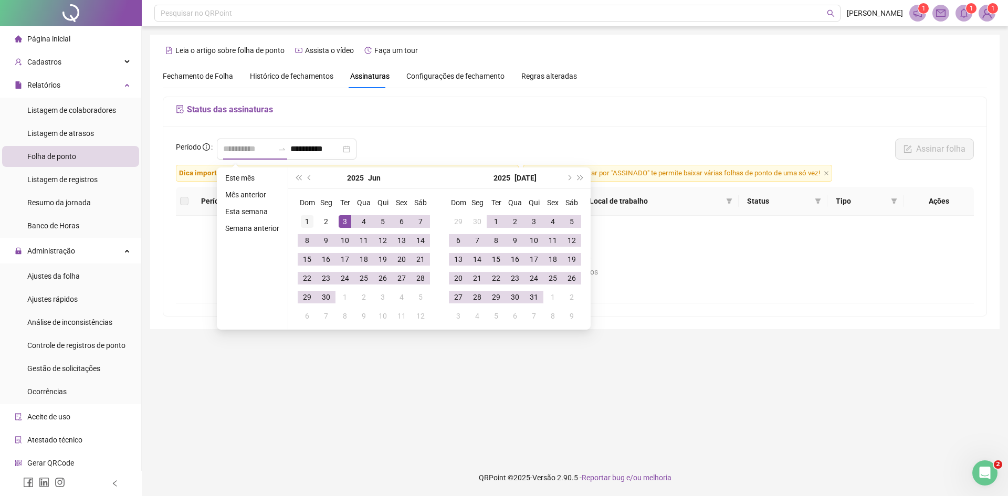
type input "**********"
click at [307, 226] on div "1" at bounding box center [307, 221] width 13 height 13
type input "**********"
click at [531, 297] on div "31" at bounding box center [534, 297] width 13 height 13
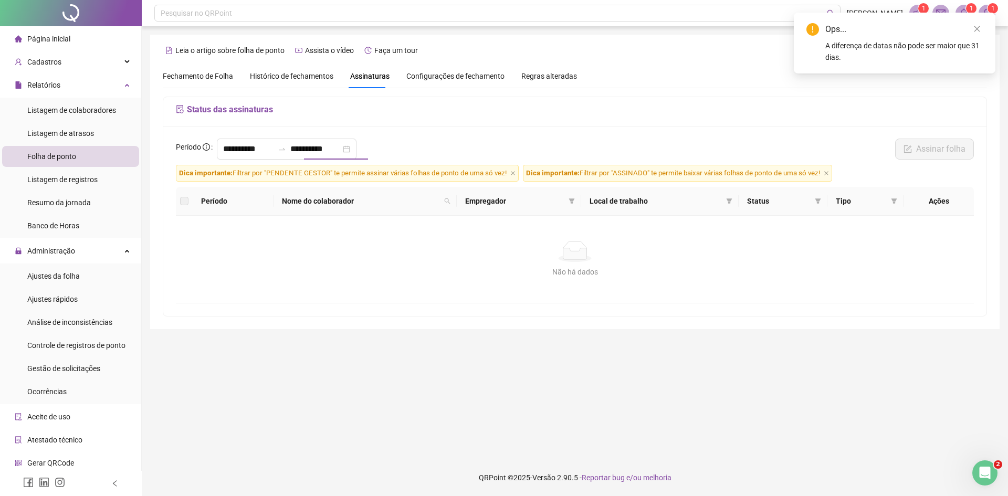
type input "**********"
click at [981, 97] on link "Close" at bounding box center [978, 98] width 12 height 12
click at [974, 32] on icon "close" at bounding box center [977, 28] width 7 height 7
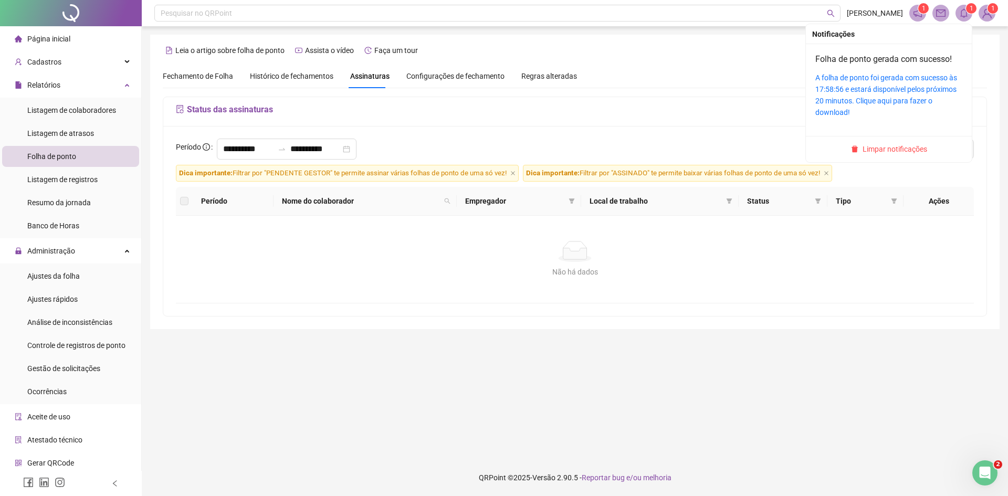
click at [965, 18] on span at bounding box center [964, 13] width 17 height 17
click at [912, 99] on link "A folha de ponto foi gerada com sucesso às 17:58:56 e estará disponível pelos p…" at bounding box center [887, 95] width 142 height 43
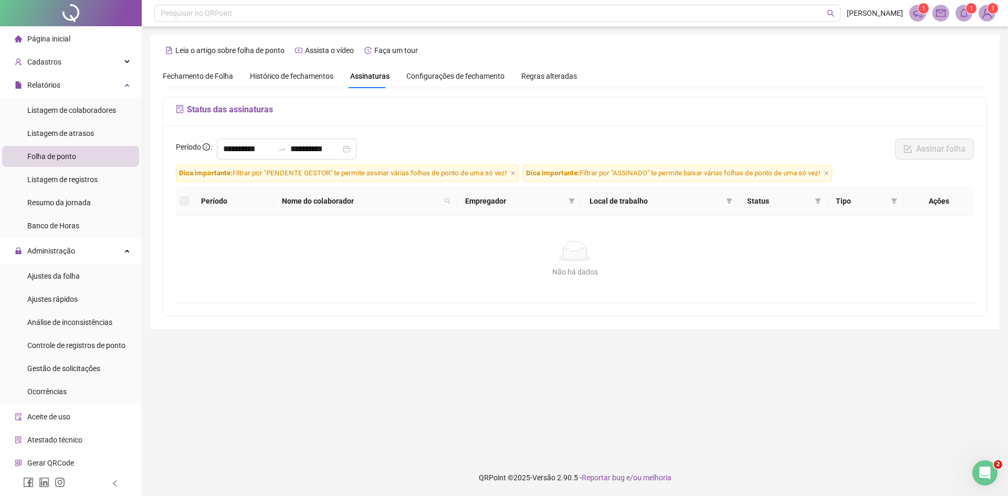
click at [215, 72] on span "Fechamento de Folha" at bounding box center [198, 76] width 70 height 8
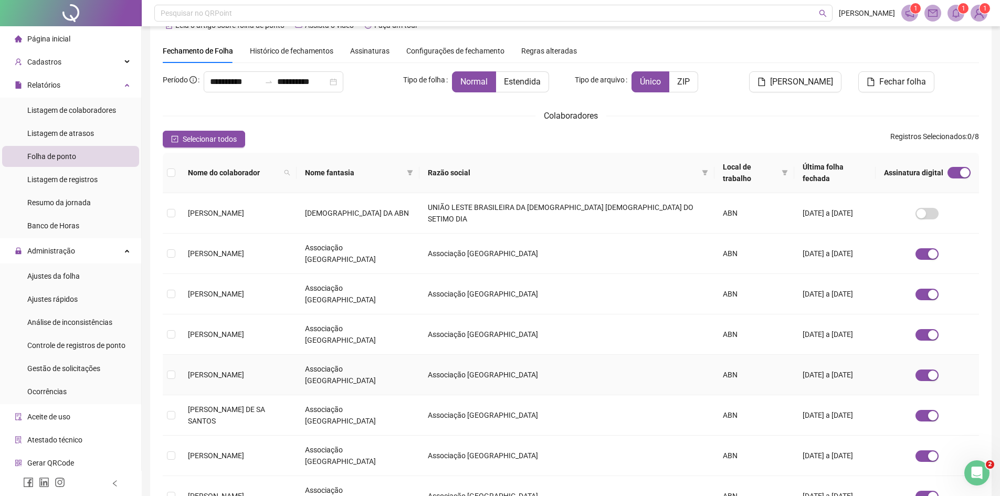
scroll to position [39, 0]
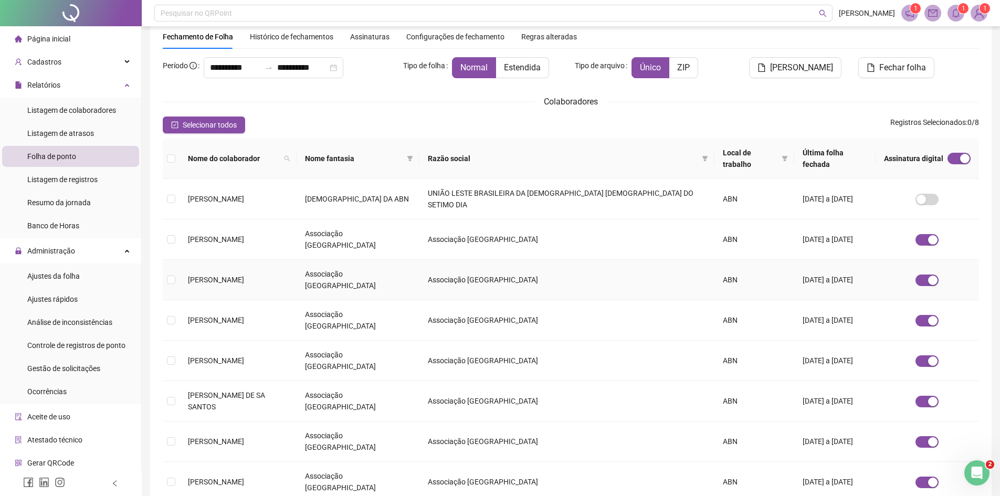
click at [814, 260] on td "01/05/2025 a 31/05/2025" at bounding box center [835, 280] width 81 height 40
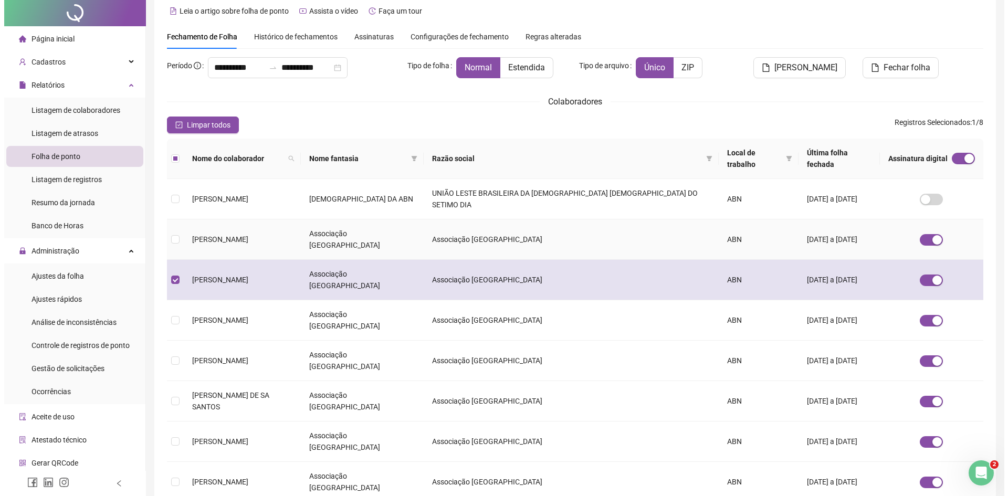
scroll to position [0, 0]
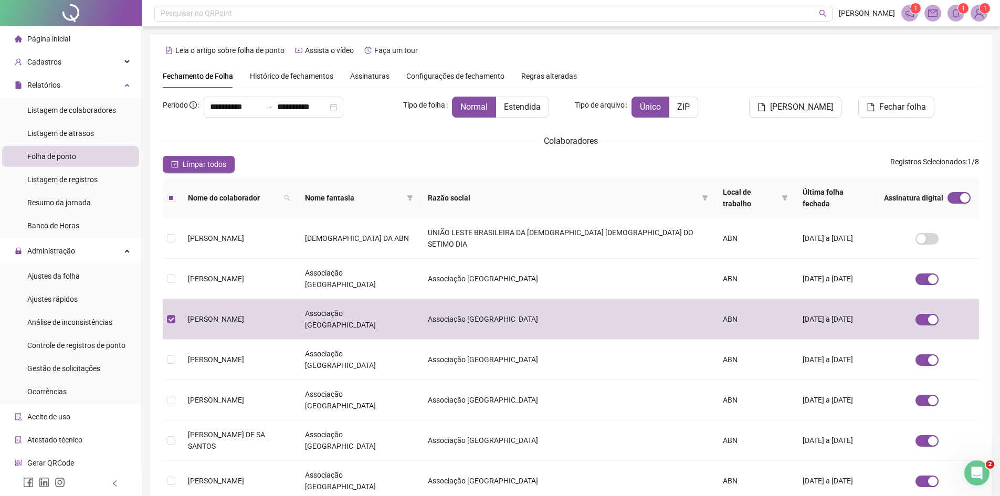
click at [294, 79] on span "Histórico de fechamentos" at bounding box center [292, 76] width 84 height 8
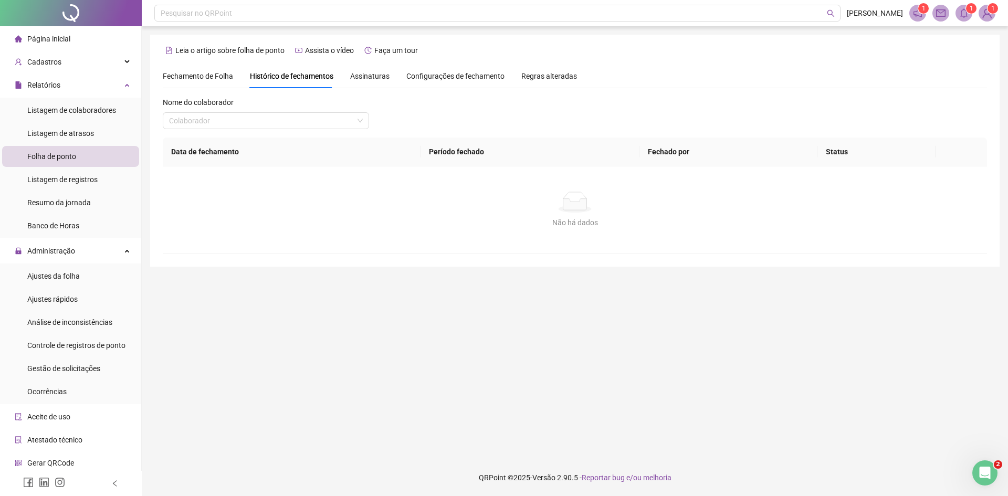
click at [372, 73] on span "Assinaturas" at bounding box center [369, 75] width 39 height 7
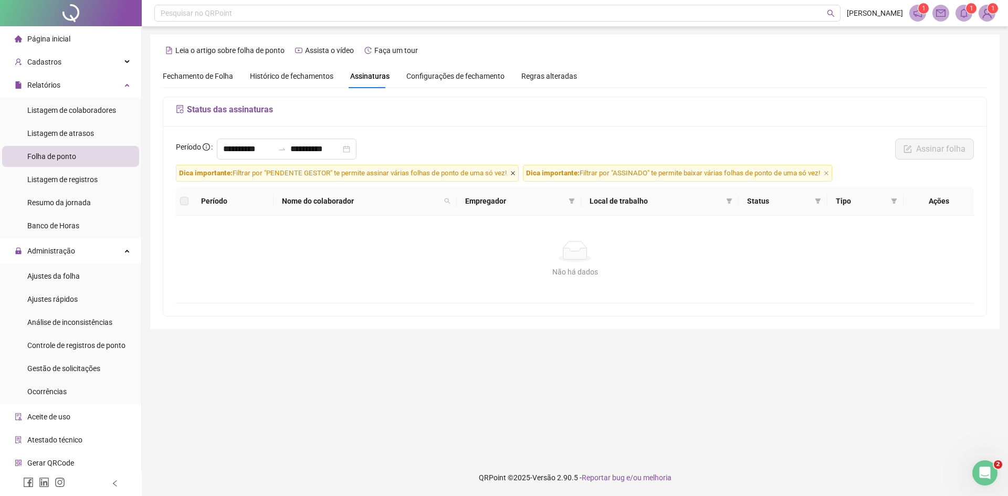
click at [514, 174] on icon "close" at bounding box center [513, 173] width 4 height 4
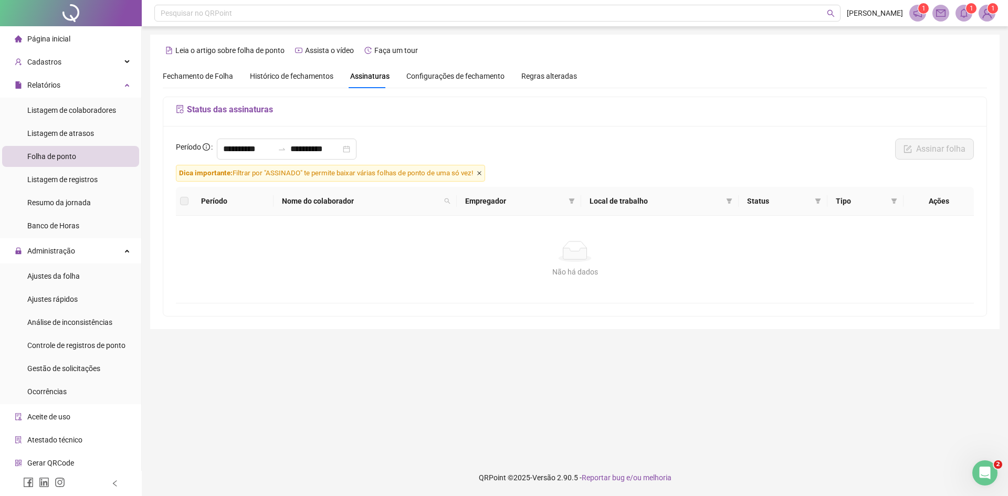
click at [482, 173] on icon "close" at bounding box center [479, 173] width 4 height 4
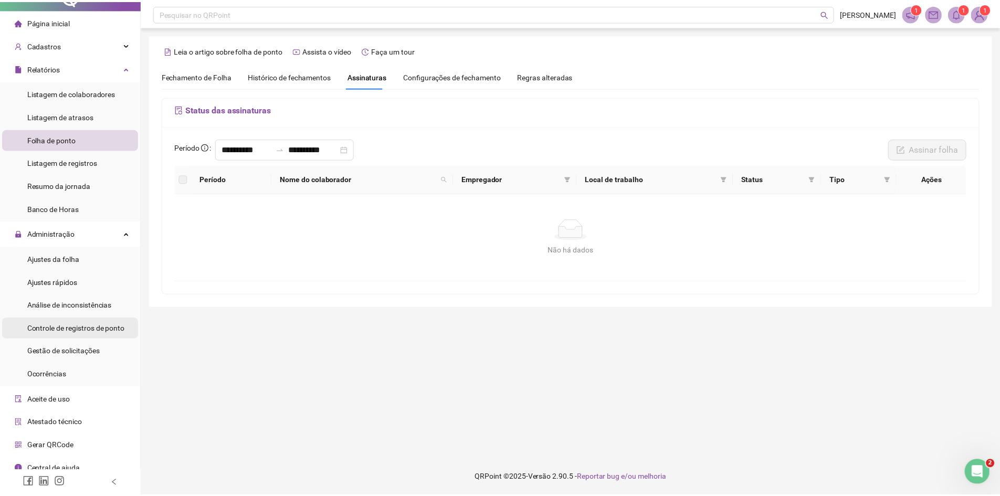
scroll to position [26, 0]
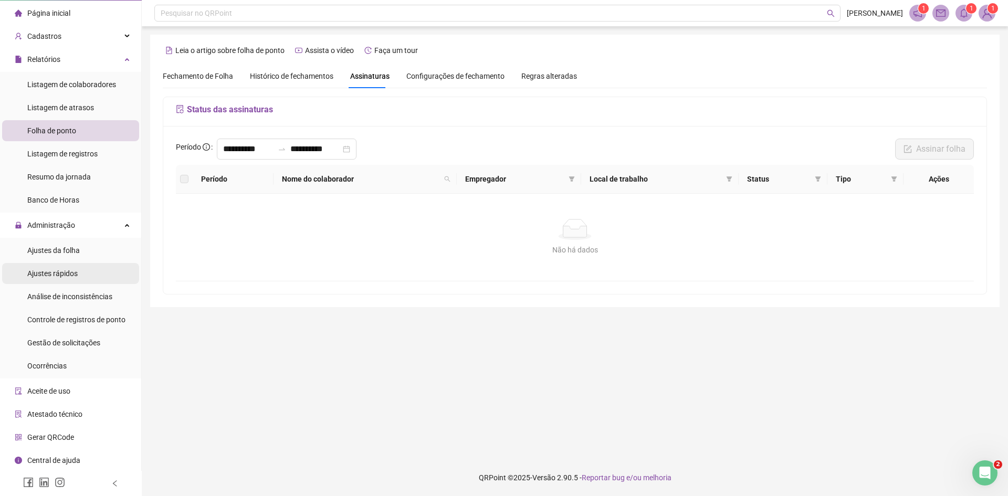
click at [77, 275] on li "Ajustes rápidos" at bounding box center [70, 273] width 137 height 21
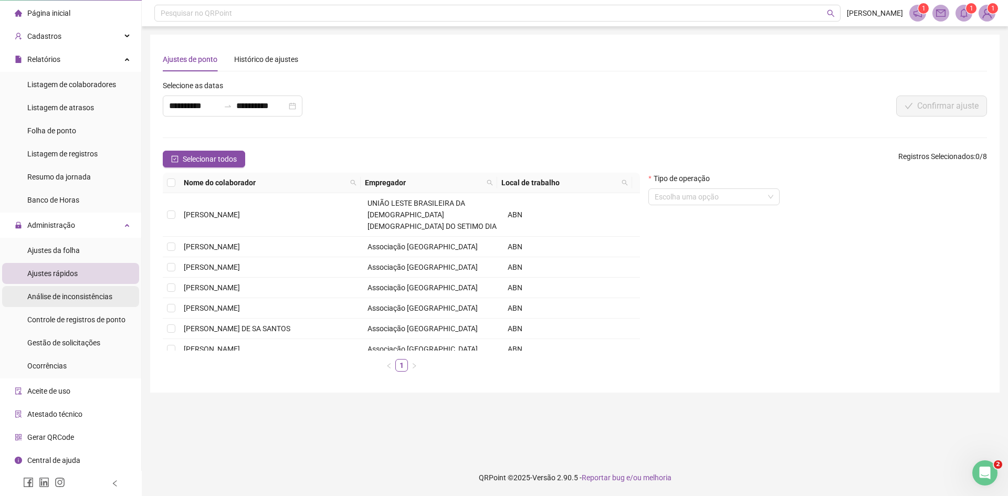
click at [57, 299] on span "Análise de inconsistências" at bounding box center [69, 297] width 85 height 8
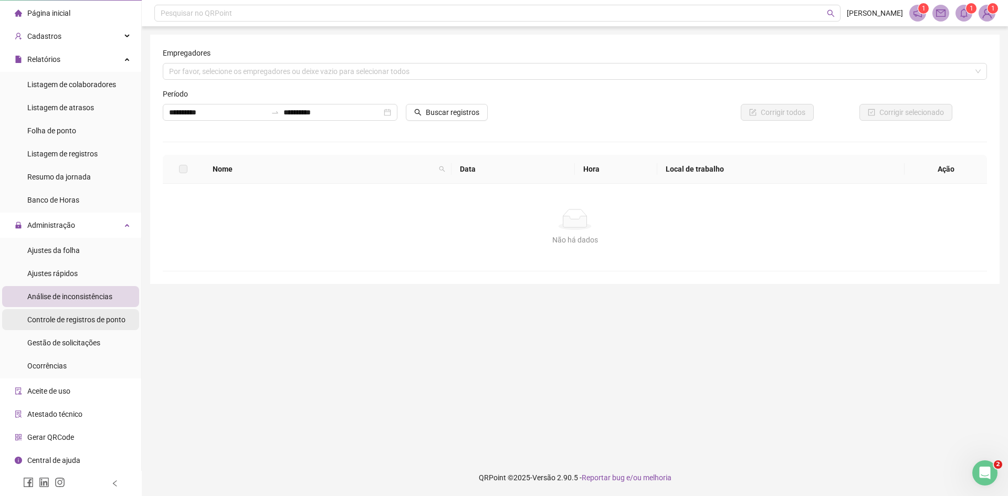
click at [65, 310] on div "Controle de registros de ponto" at bounding box center [76, 319] width 98 height 21
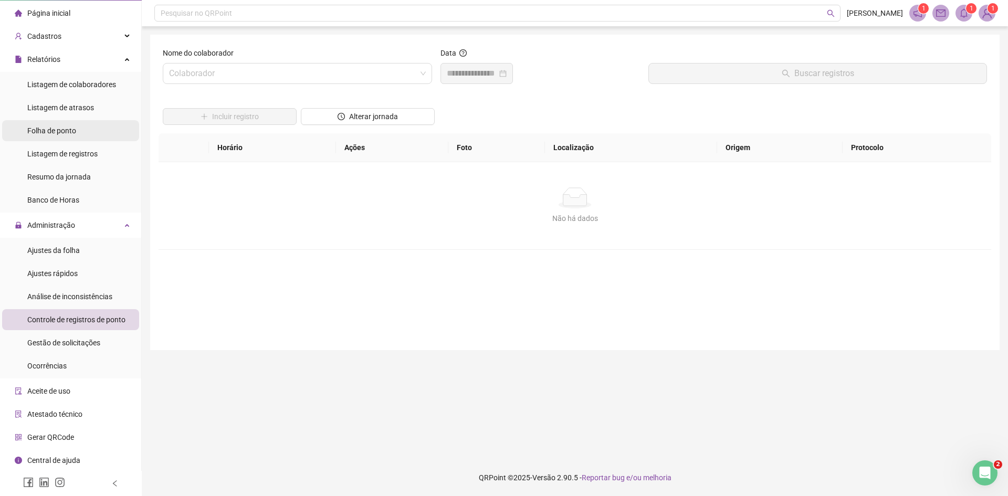
click at [84, 124] on li "Folha de ponto" at bounding box center [70, 130] width 137 height 21
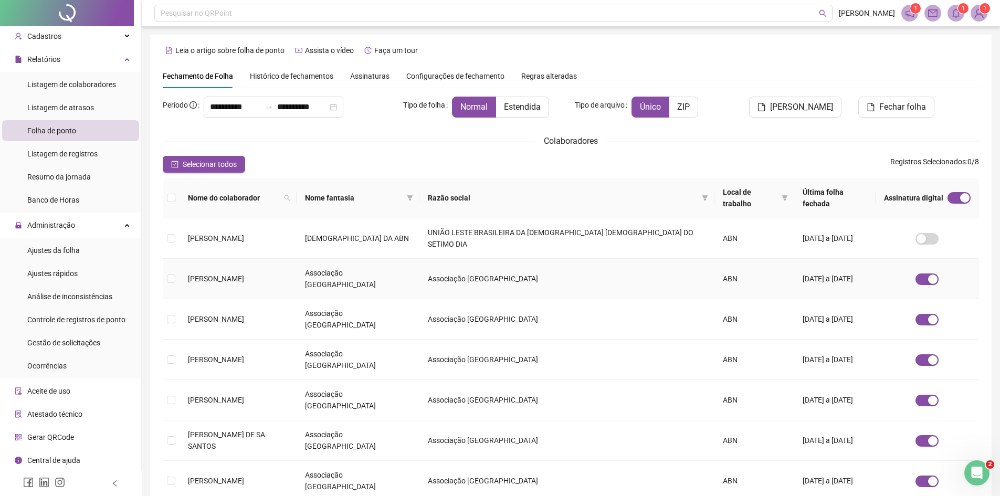
scroll to position [39, 0]
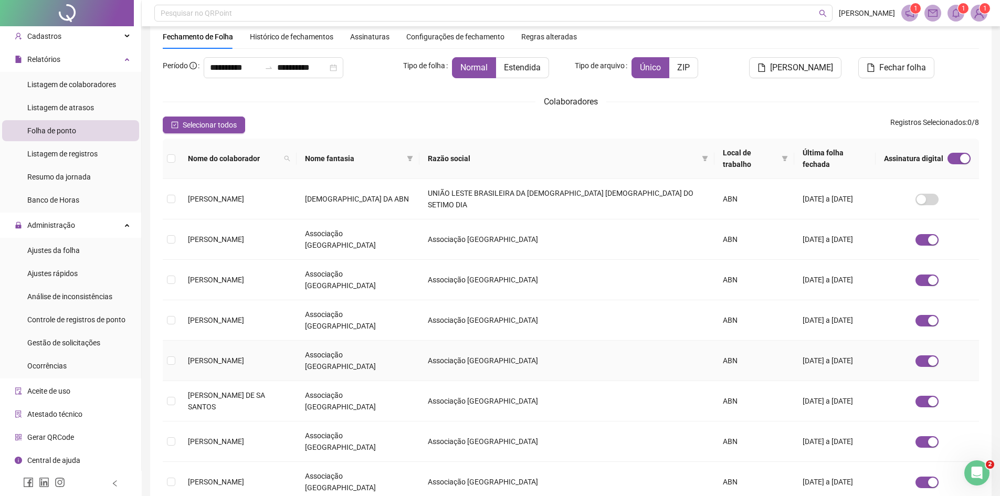
click at [171, 341] on td at bounding box center [171, 361] width 17 height 40
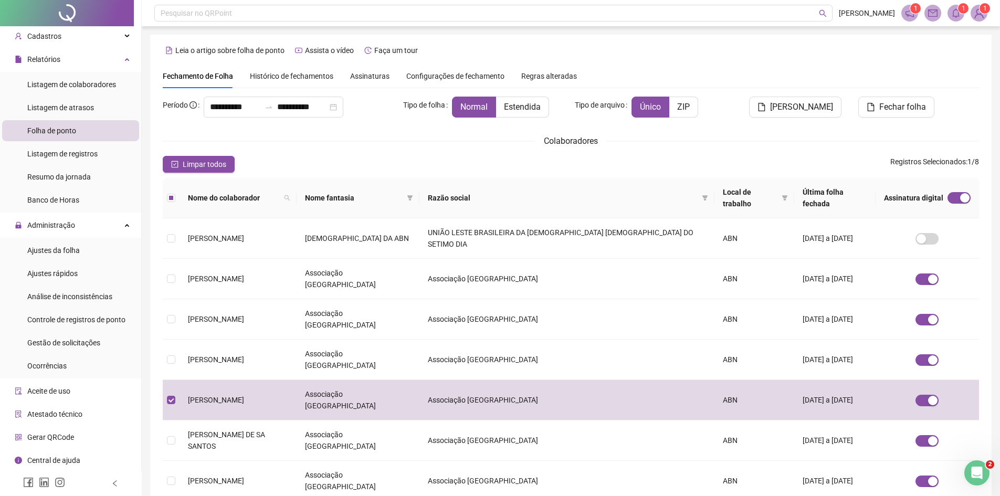
click at [377, 75] on span "Assinaturas" at bounding box center [369, 75] width 39 height 7
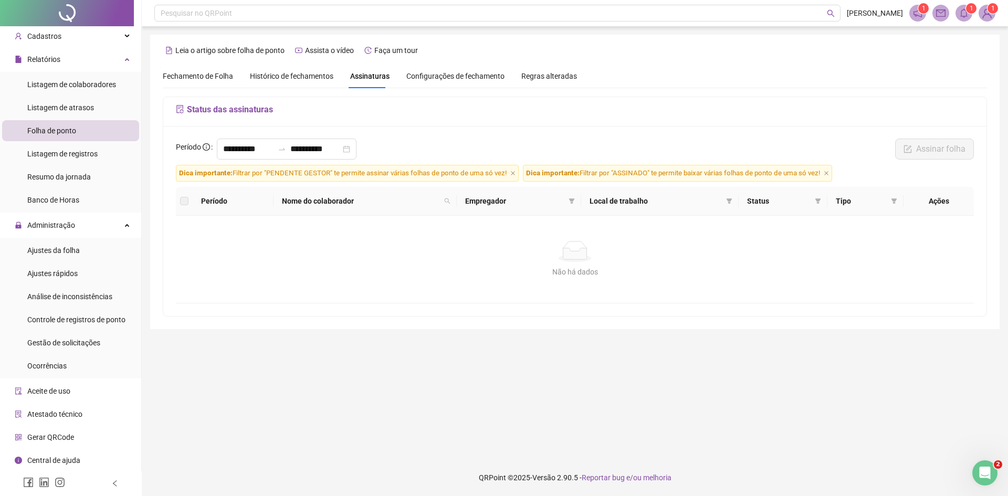
click at [181, 202] on label at bounding box center [184, 201] width 8 height 12
click at [446, 82] on div "Configurações de fechamento" at bounding box center [455, 76] width 98 height 24
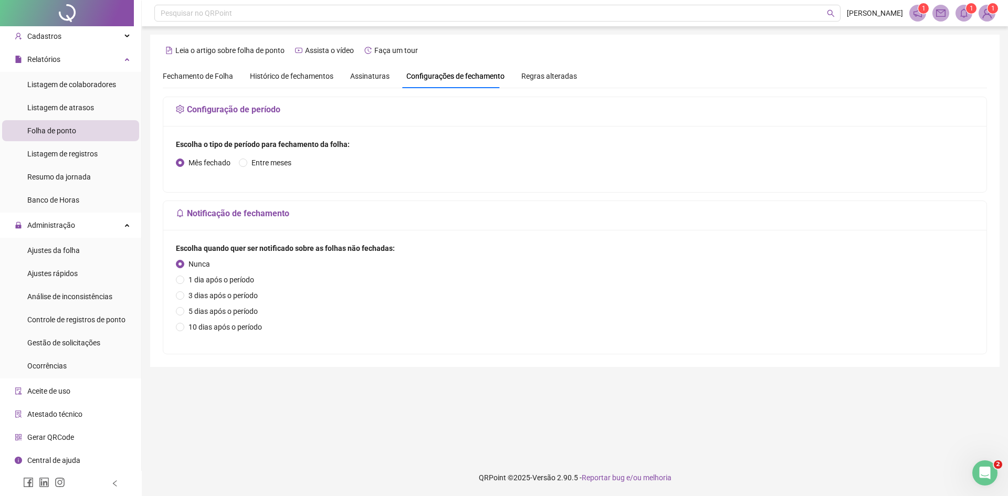
click at [544, 72] on span "Regras alteradas" at bounding box center [550, 75] width 56 height 7
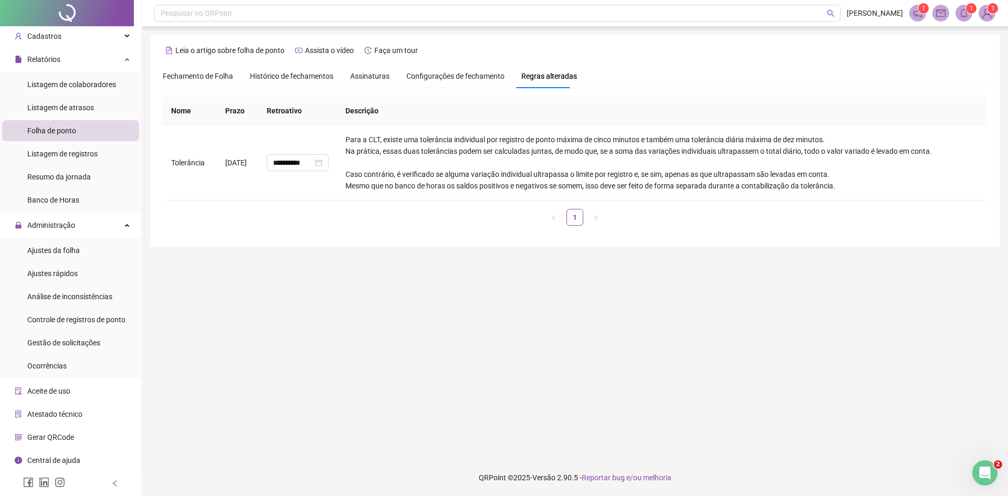
click at [451, 79] on span "Configurações de fechamento" at bounding box center [455, 75] width 98 height 7
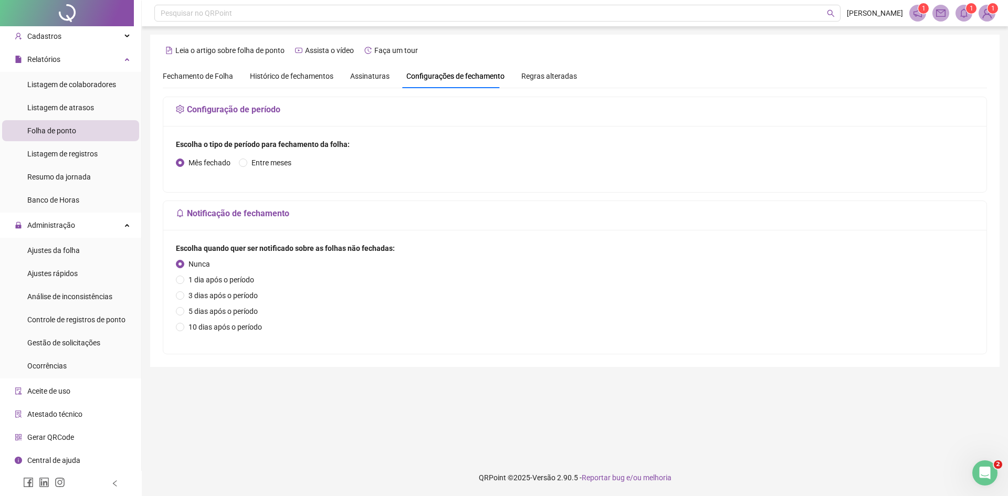
click at [376, 79] on span "Assinaturas" at bounding box center [369, 75] width 39 height 7
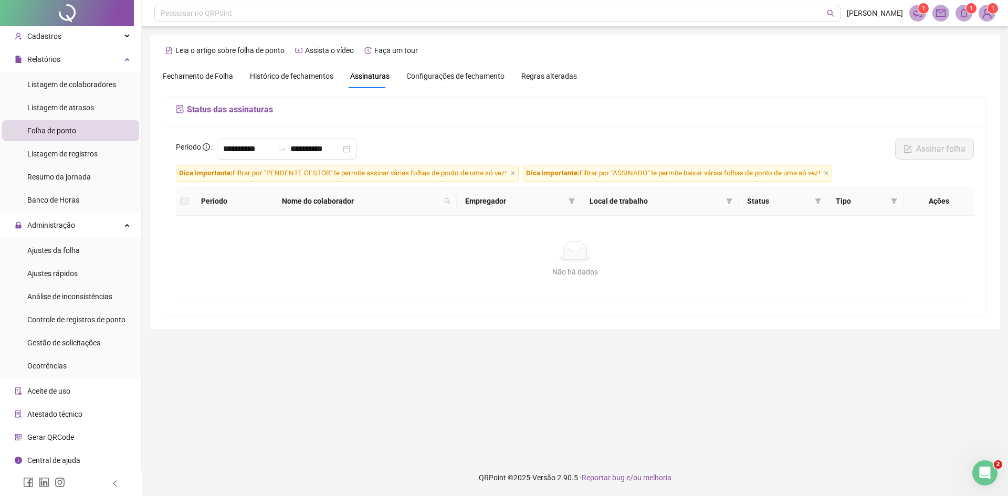
click at [277, 79] on span "Histórico de fechamentos" at bounding box center [292, 76] width 84 height 8
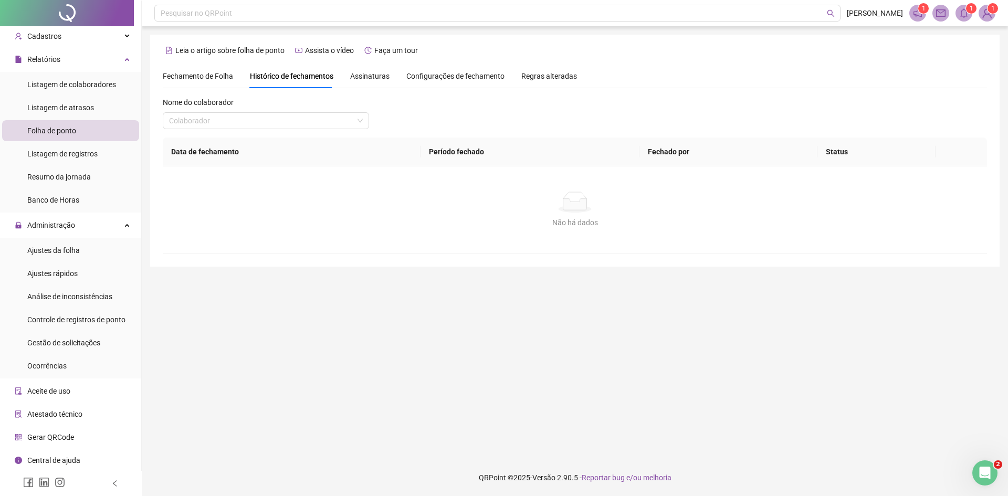
click at [995, 16] on span at bounding box center [987, 13] width 17 height 17
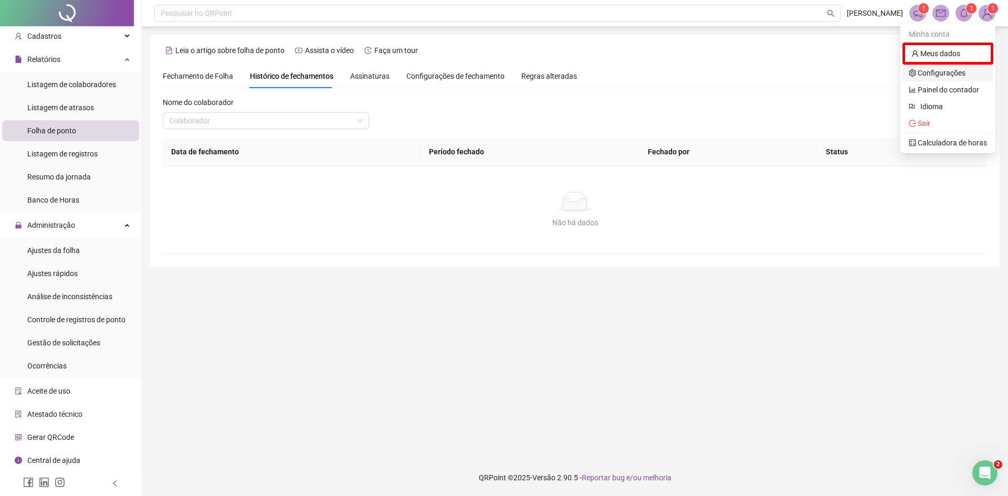
click at [953, 69] on link "Configurações" at bounding box center [937, 73] width 57 height 8
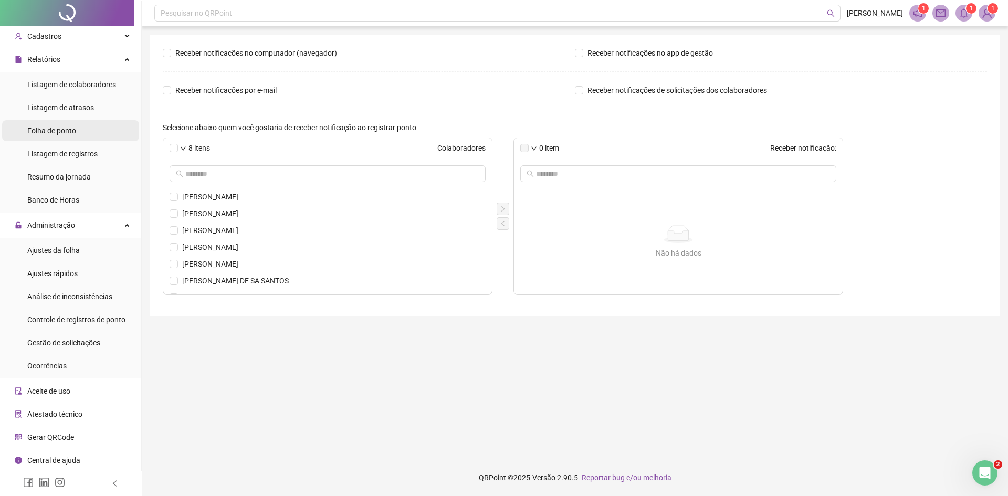
click at [52, 135] on div "Folha de ponto" at bounding box center [51, 130] width 49 height 21
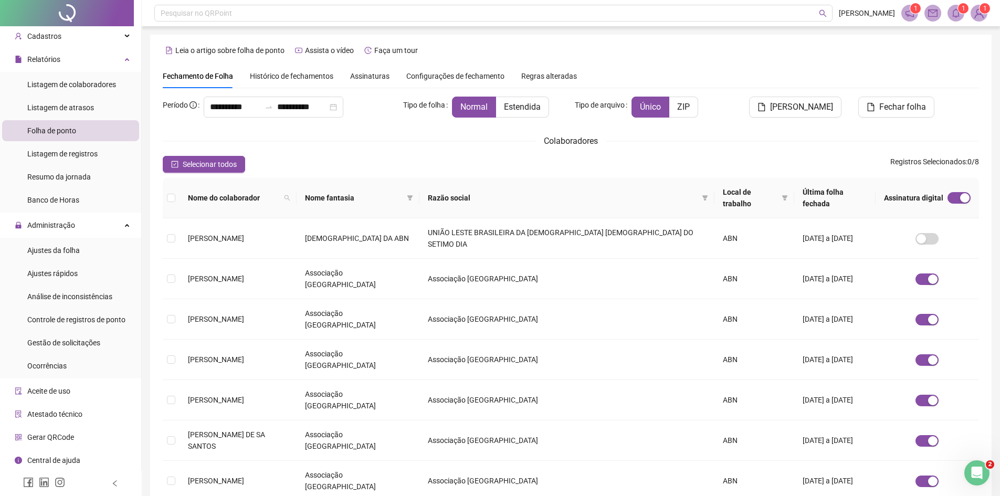
click at [372, 73] on span "Assinaturas" at bounding box center [369, 75] width 39 height 7
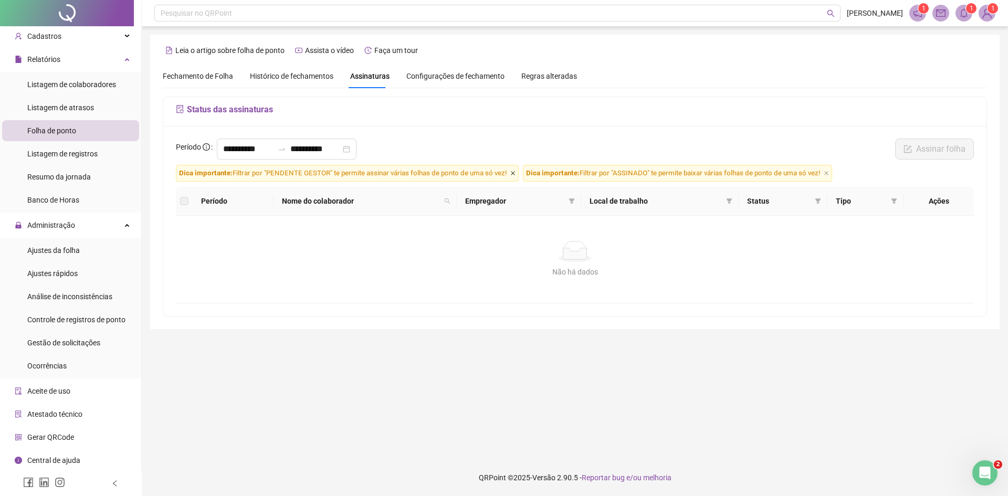
click at [516, 176] on icon "close" at bounding box center [512, 173] width 5 height 5
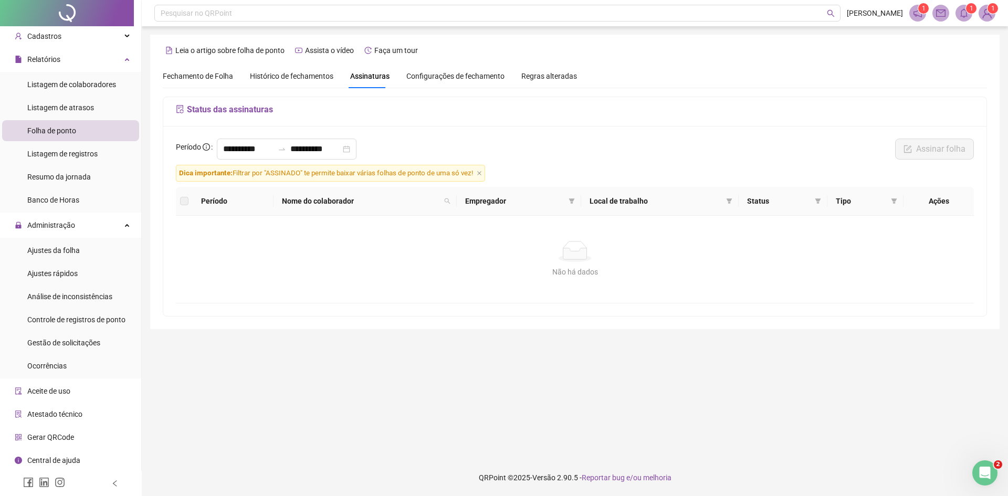
click at [485, 174] on span "Dica importante: Filtrar por "ASSINADO" te permite baixar várias folhas de pont…" at bounding box center [330, 173] width 309 height 17
click at [482, 172] on icon "close" at bounding box center [479, 173] width 4 height 4
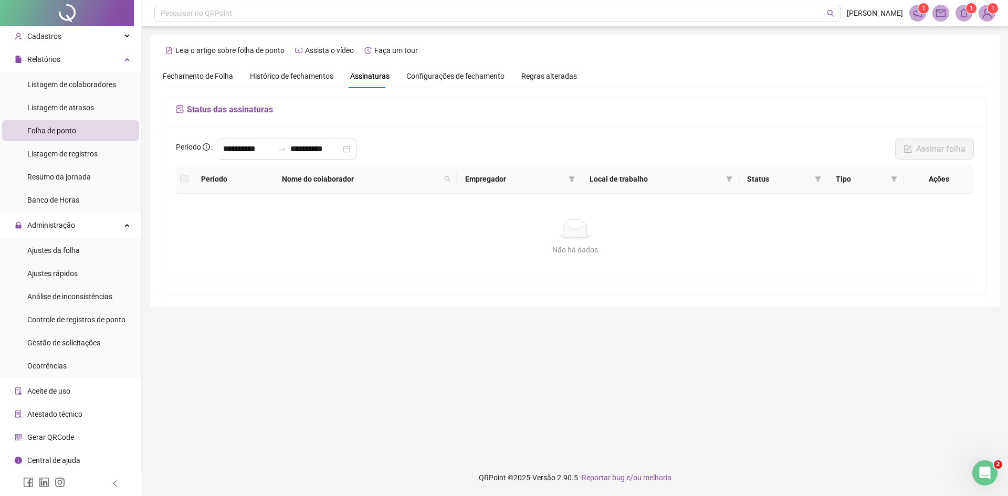
click at [202, 109] on h5 "Status das assinaturas" at bounding box center [575, 109] width 798 height 13
click at [218, 74] on span "Fechamento de Folha" at bounding box center [198, 76] width 70 height 8
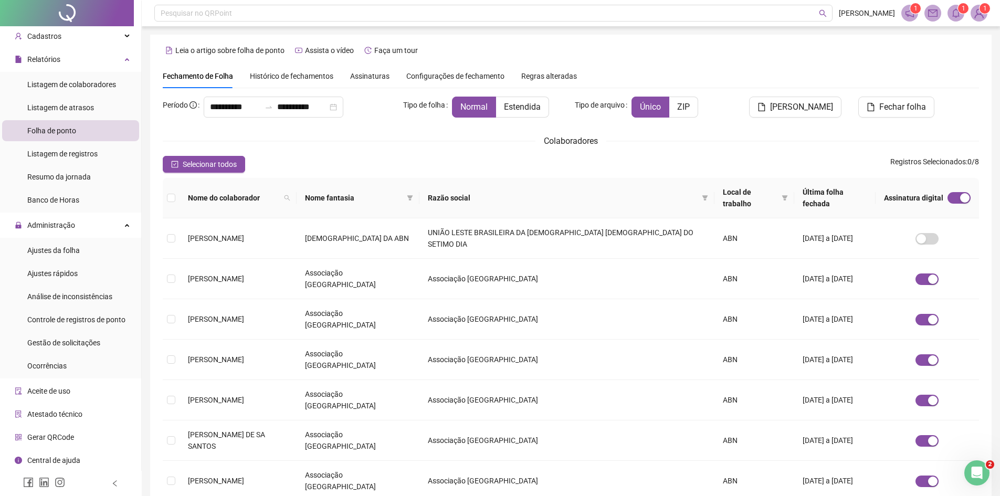
click at [311, 76] on span "Histórico de fechamentos" at bounding box center [292, 76] width 84 height 8
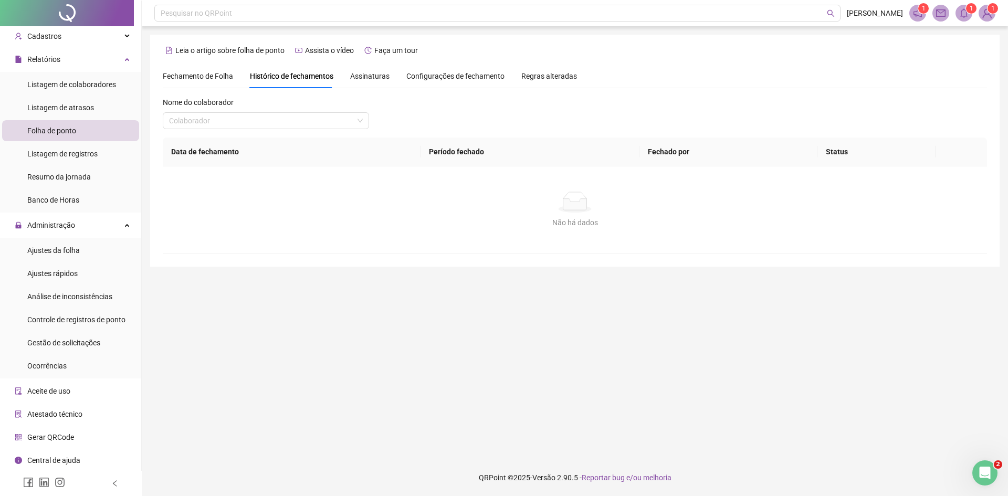
click at [367, 72] on span "Assinaturas" at bounding box center [369, 75] width 39 height 7
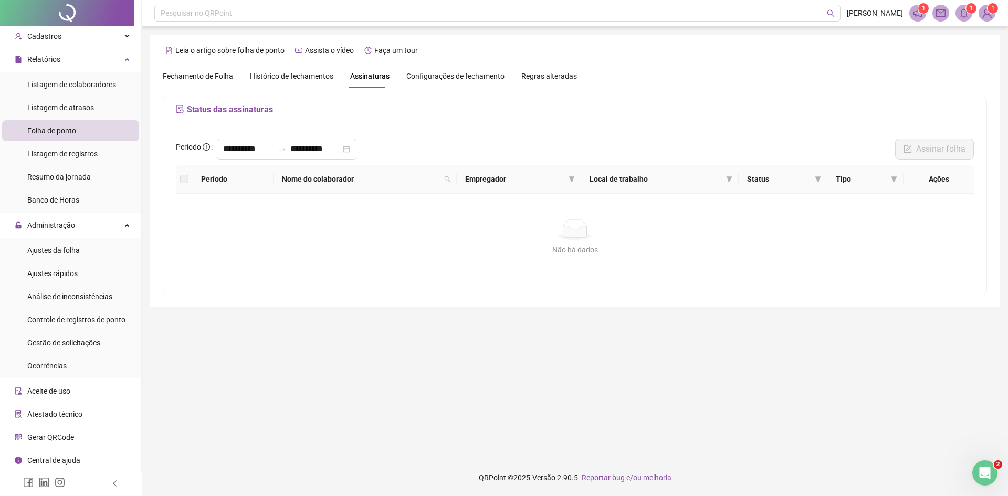
click at [430, 77] on span "Configurações de fechamento" at bounding box center [455, 75] width 98 height 7
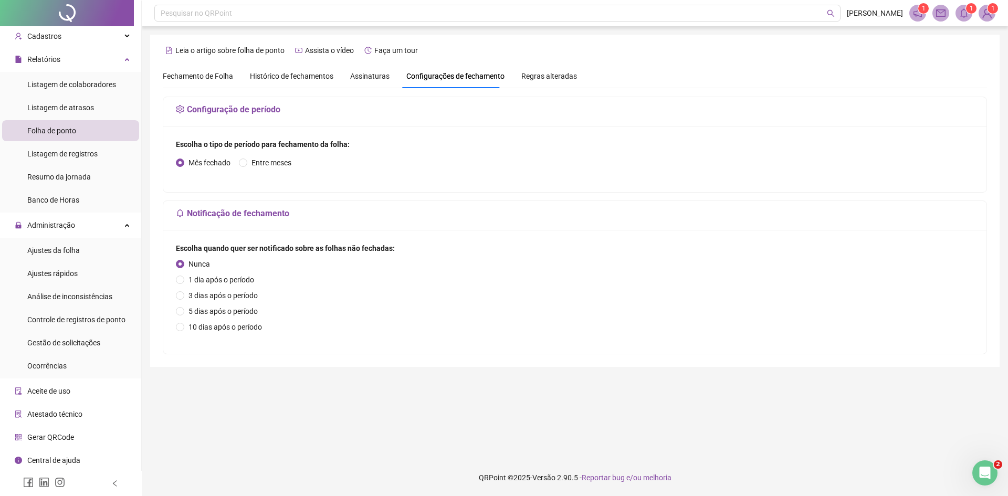
click at [543, 72] on span "Regras alteradas" at bounding box center [550, 75] width 56 height 7
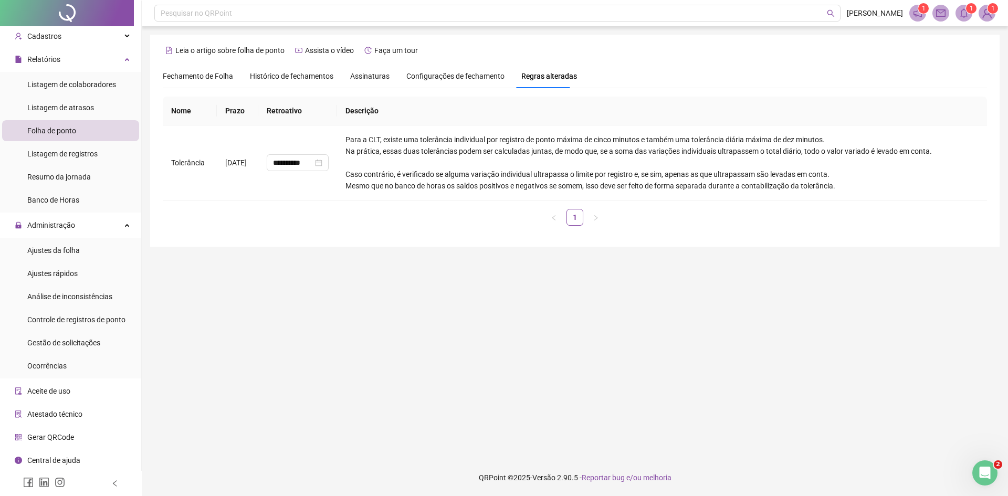
click at [212, 81] on div "Fechamento de Folha" at bounding box center [198, 76] width 70 height 12
